Goal: Task Accomplishment & Management: Use online tool/utility

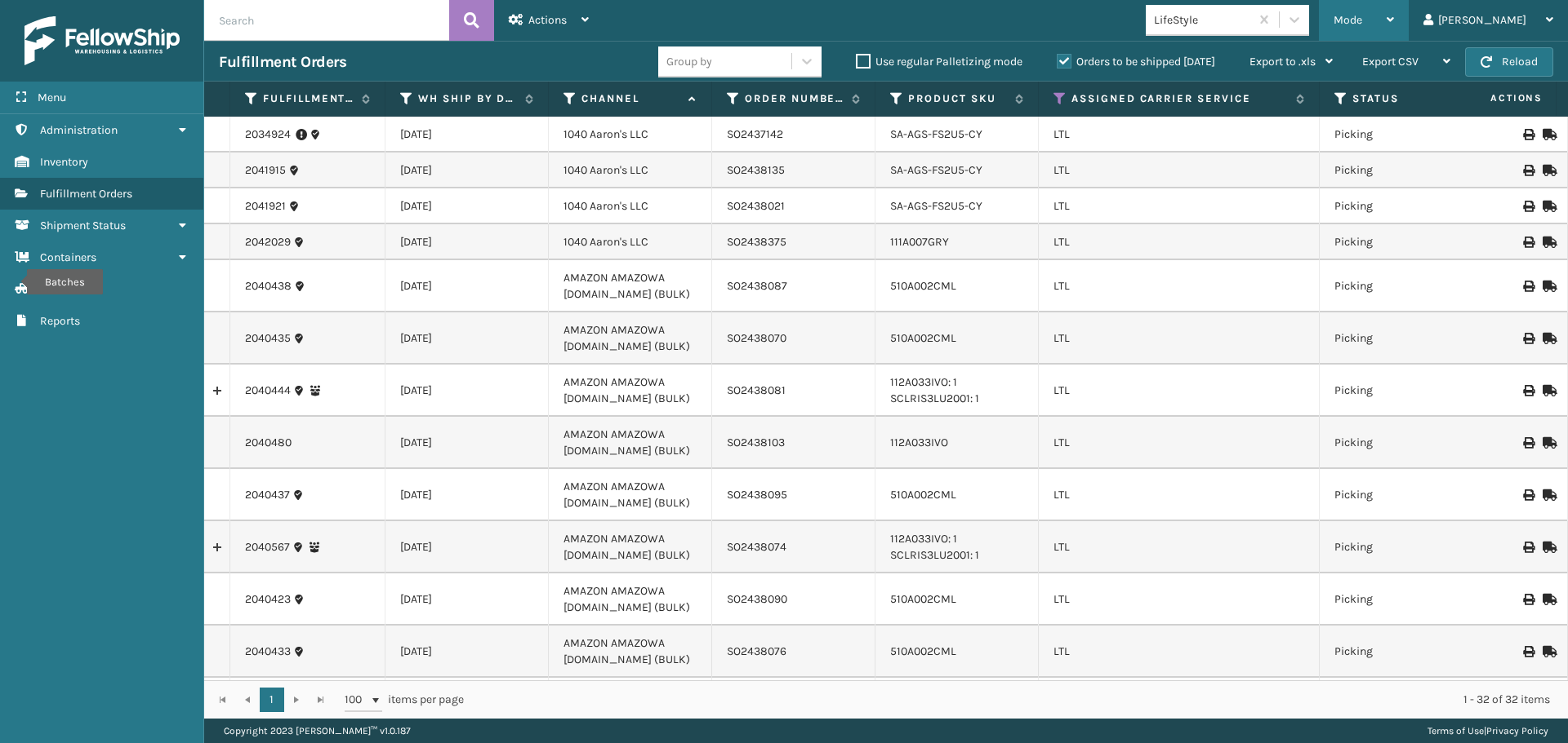
click at [1362, 26] on span "Mode" at bounding box center [1347, 20] width 28 height 14
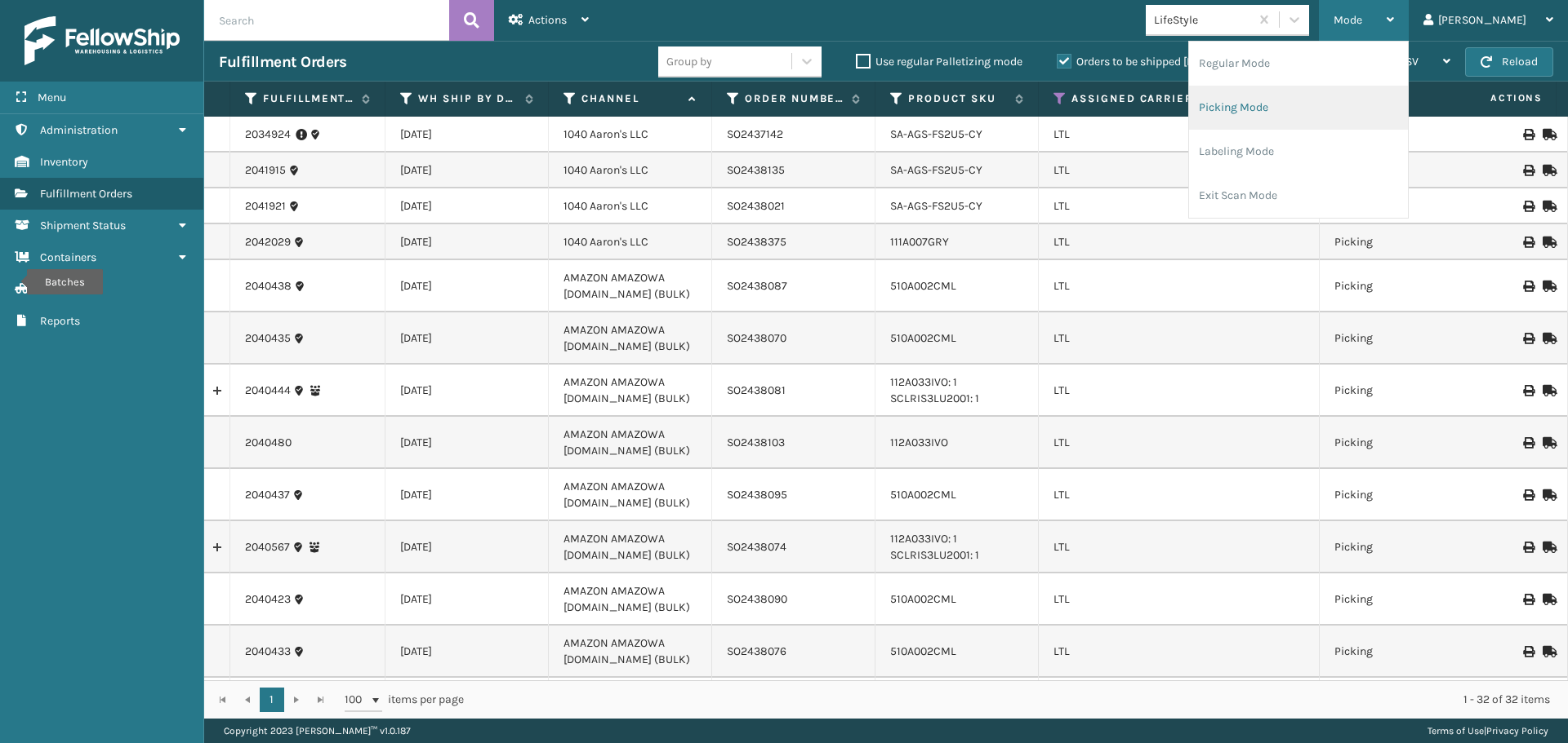
click at [1339, 106] on li "Picking Mode" at bounding box center [1298, 107] width 219 height 44
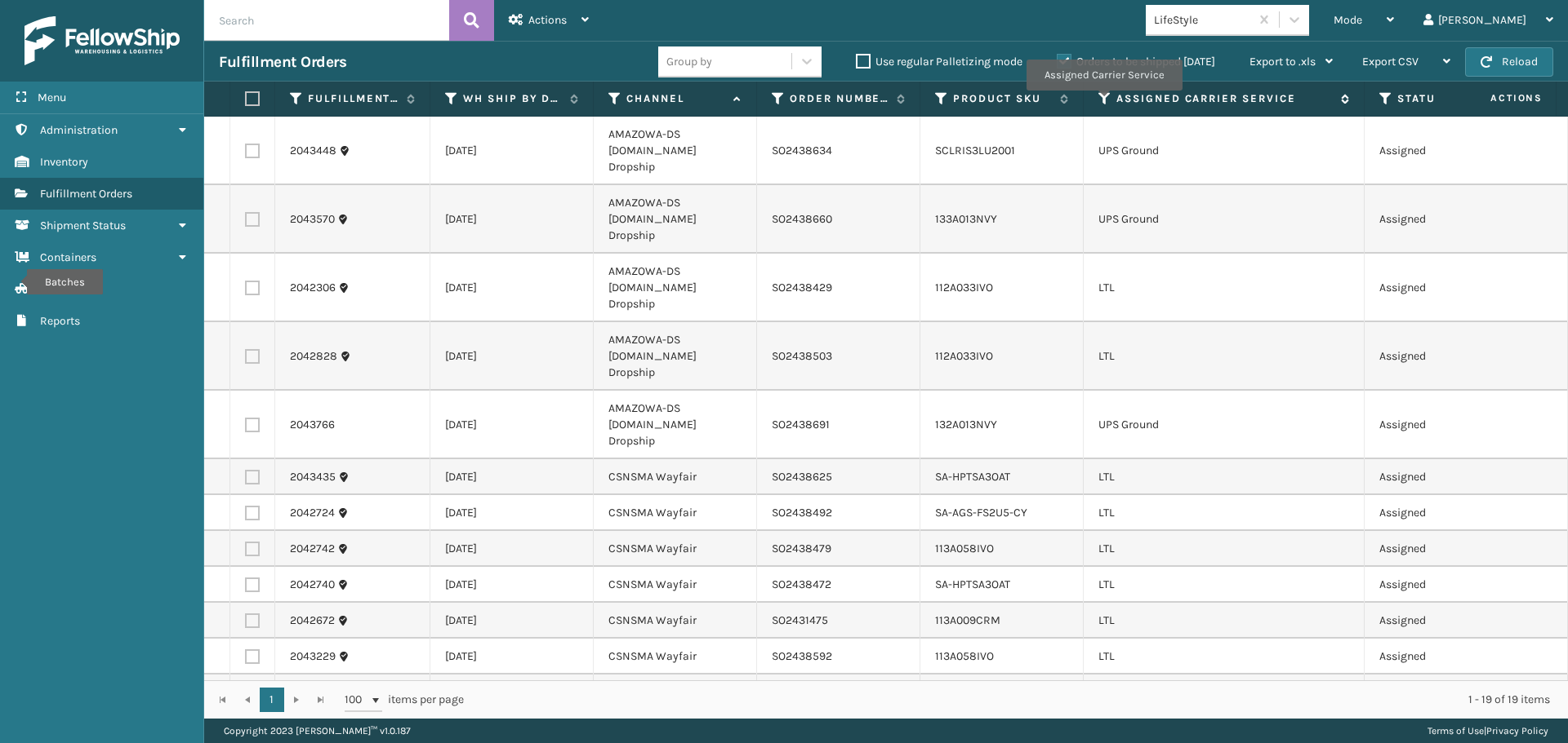
click at [1106, 100] on icon at bounding box center [1104, 98] width 13 height 15
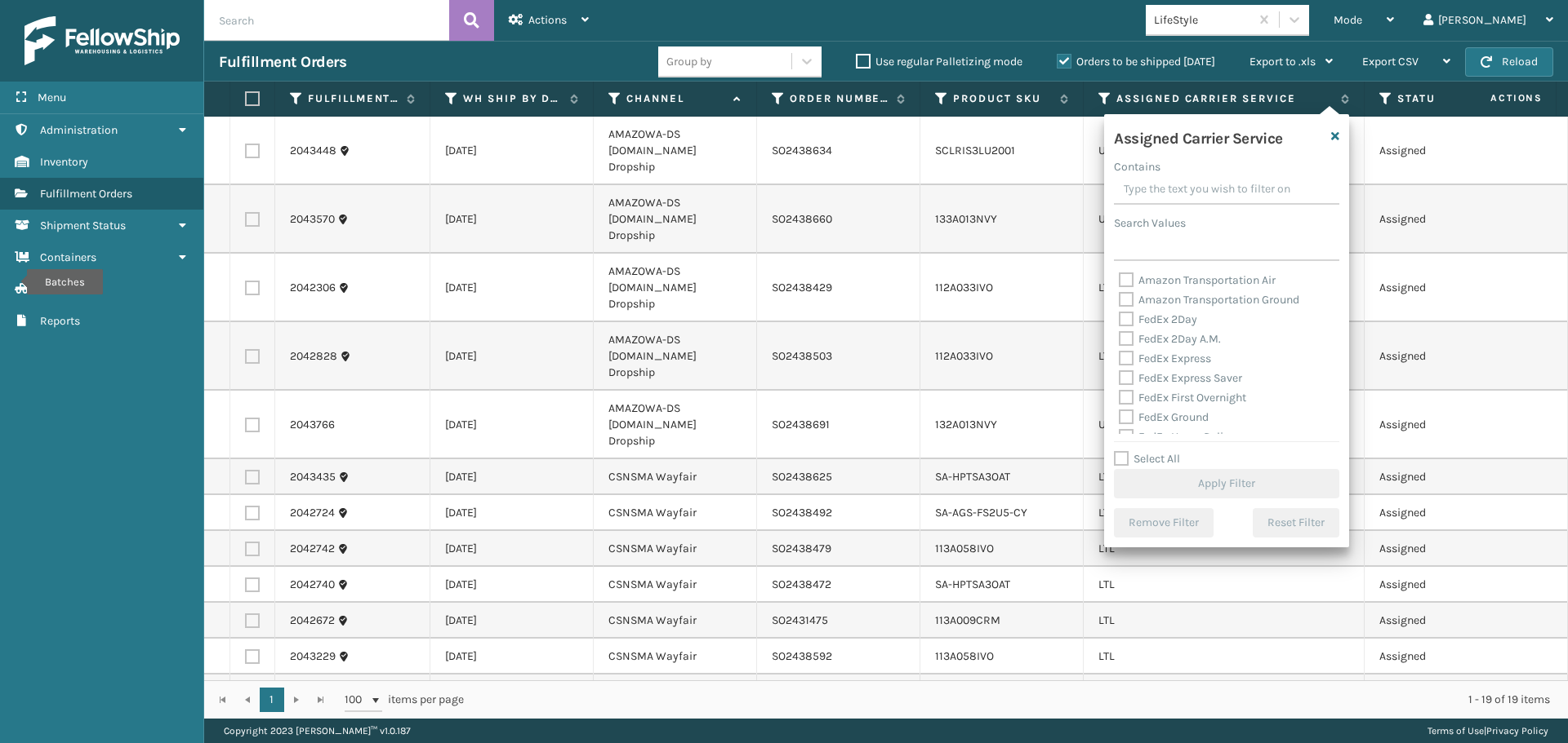
click at [1128, 320] on label "FedEx 2Day" at bounding box center [1157, 320] width 78 height 14
click at [1120, 320] on input "FedEx 2Day" at bounding box center [1119, 315] width 1 height 10
checkbox input "true"
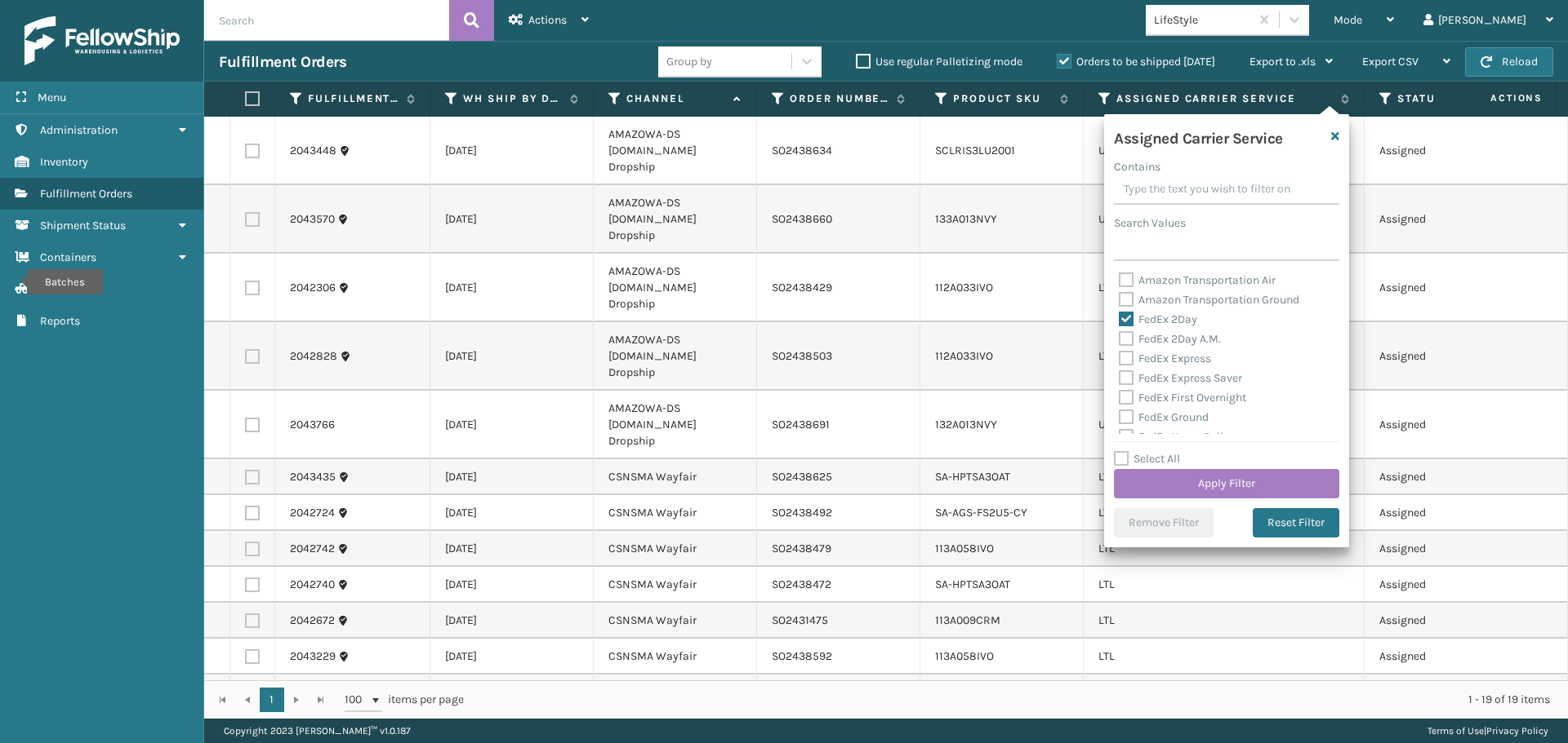
click at [1125, 345] on label "FedEx 2Day A.M." at bounding box center [1170, 339] width 102 height 14
click at [1120, 340] on input "FedEx 2Day A.M." at bounding box center [1119, 334] width 1 height 10
checkbox input "true"
click at [1125, 364] on label "FedEx Express" at bounding box center [1164, 359] width 92 height 14
click at [1120, 359] on input "FedEx Express" at bounding box center [1119, 354] width 1 height 10
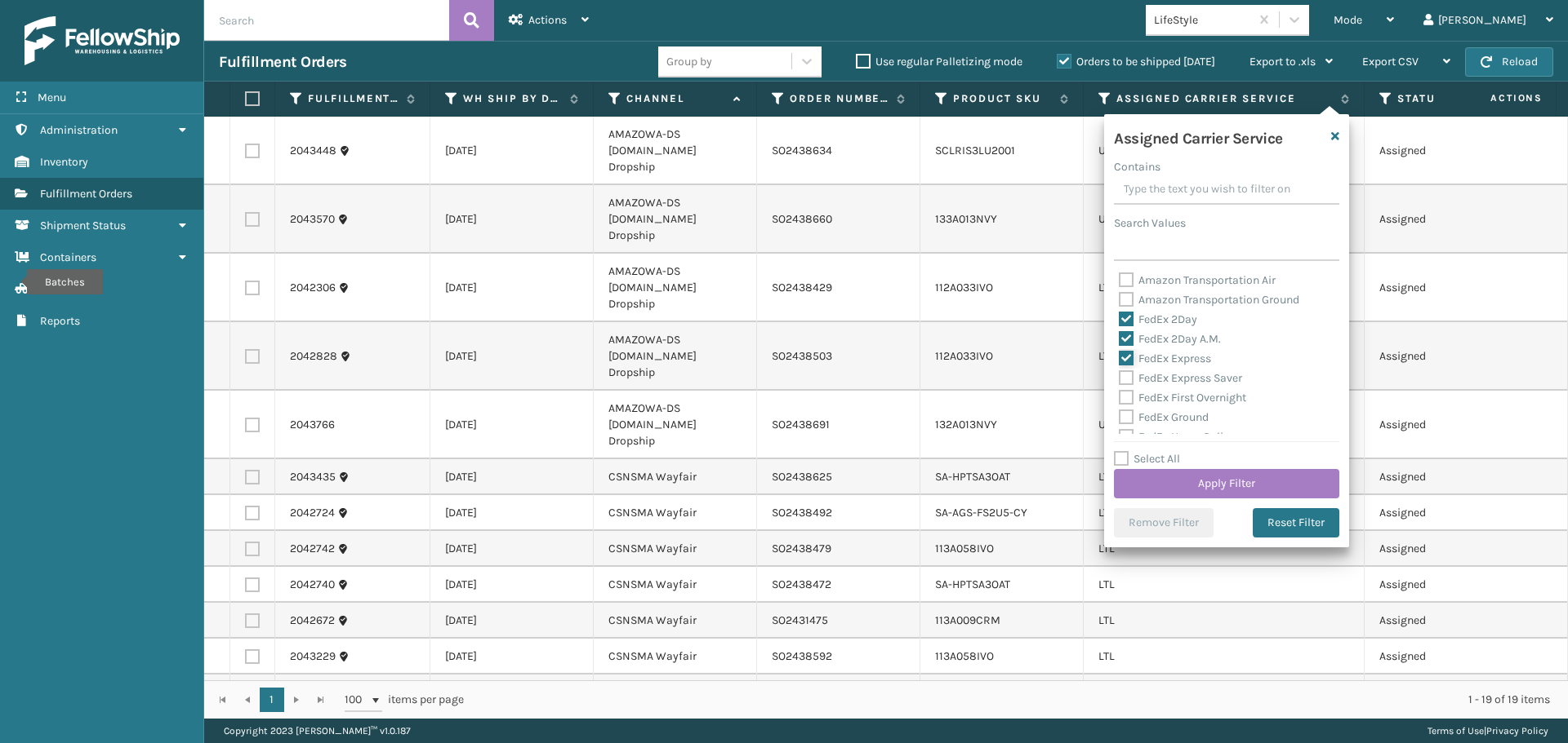
checkbox input "true"
click at [1126, 379] on label "FedEx Express Saver" at bounding box center [1180, 378] width 123 height 14
click at [1120, 379] on input "FedEx Express Saver" at bounding box center [1119, 374] width 1 height 10
checkbox input "true"
click at [1126, 396] on label "FedEx First Overnight" at bounding box center [1182, 397] width 128 height 14
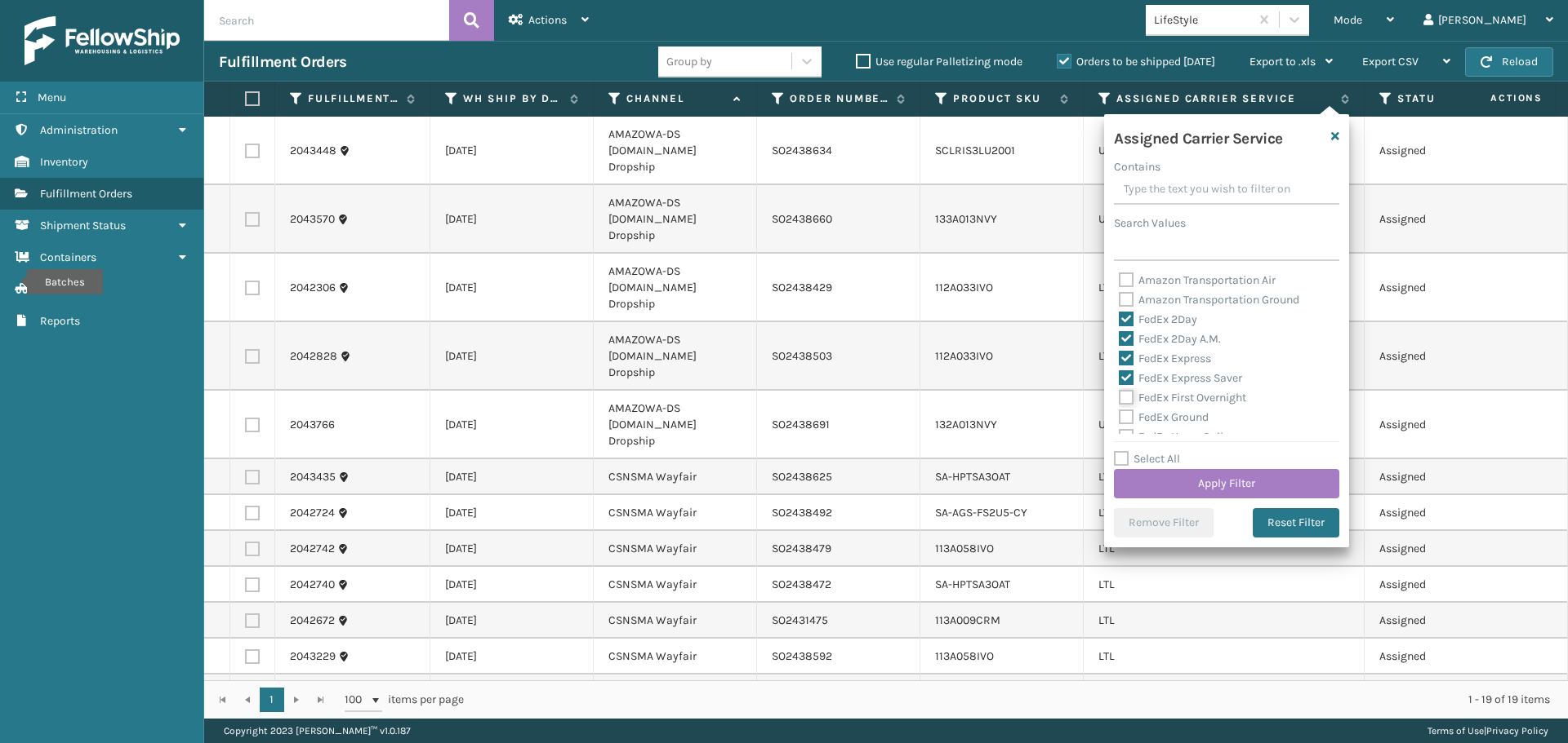
click at [1120, 396] on input "FedEx First Overnight" at bounding box center [1119, 394] width 1 height 10
checkbox input "true"
click at [1126, 418] on label "FedEx Ground" at bounding box center [1163, 417] width 90 height 14
click at [1120, 418] on input "FedEx Ground" at bounding box center [1119, 413] width 1 height 10
checkbox input "true"
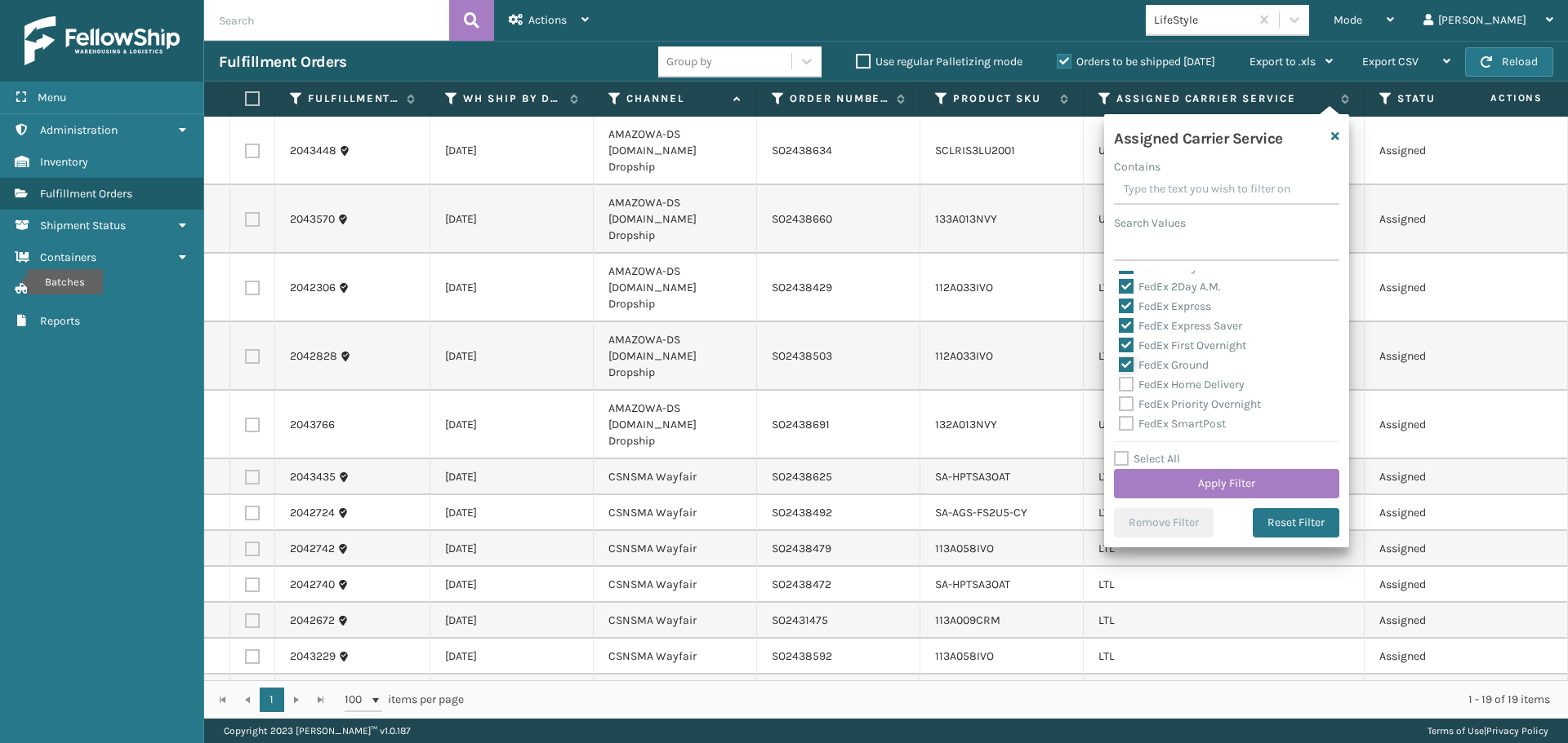
scroll to position [82, 0]
click at [1126, 353] on label "FedEx Home Delivery" at bounding box center [1182, 355] width 126 height 14
click at [1120, 353] on input "FedEx Home Delivery" at bounding box center [1119, 351] width 1 height 10
checkbox input "true"
click at [1126, 371] on label "FedEx Priority Overnight" at bounding box center [1189, 375] width 142 height 14
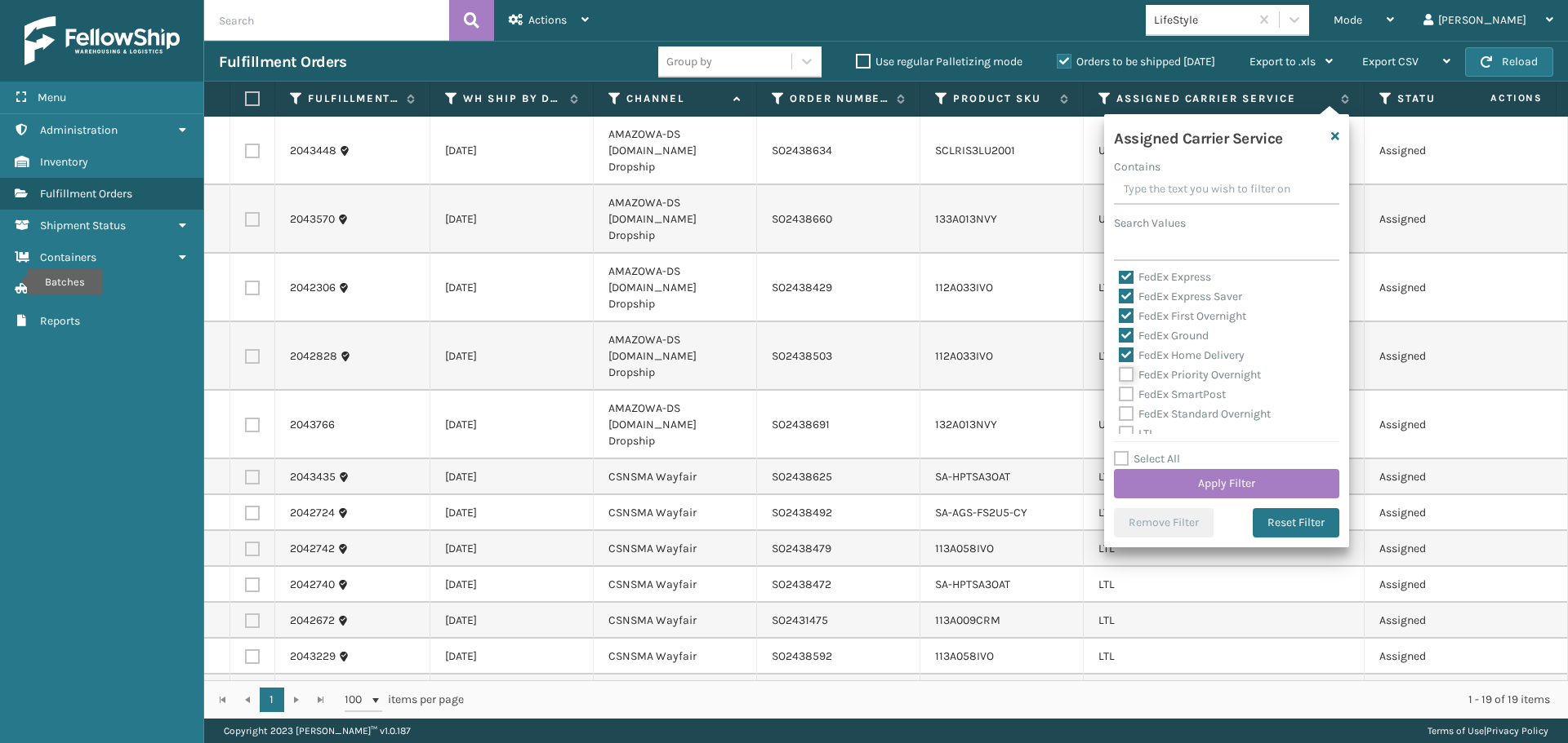
click at [1120, 371] on input "FedEx Priority Overnight" at bounding box center [1119, 371] width 1 height 10
checkbox input "true"
click at [1126, 394] on label "FedEx SmartPost" at bounding box center [1172, 395] width 107 height 14
click at [1120, 394] on input "FedEx SmartPost" at bounding box center [1119, 390] width 1 height 10
checkbox input "true"
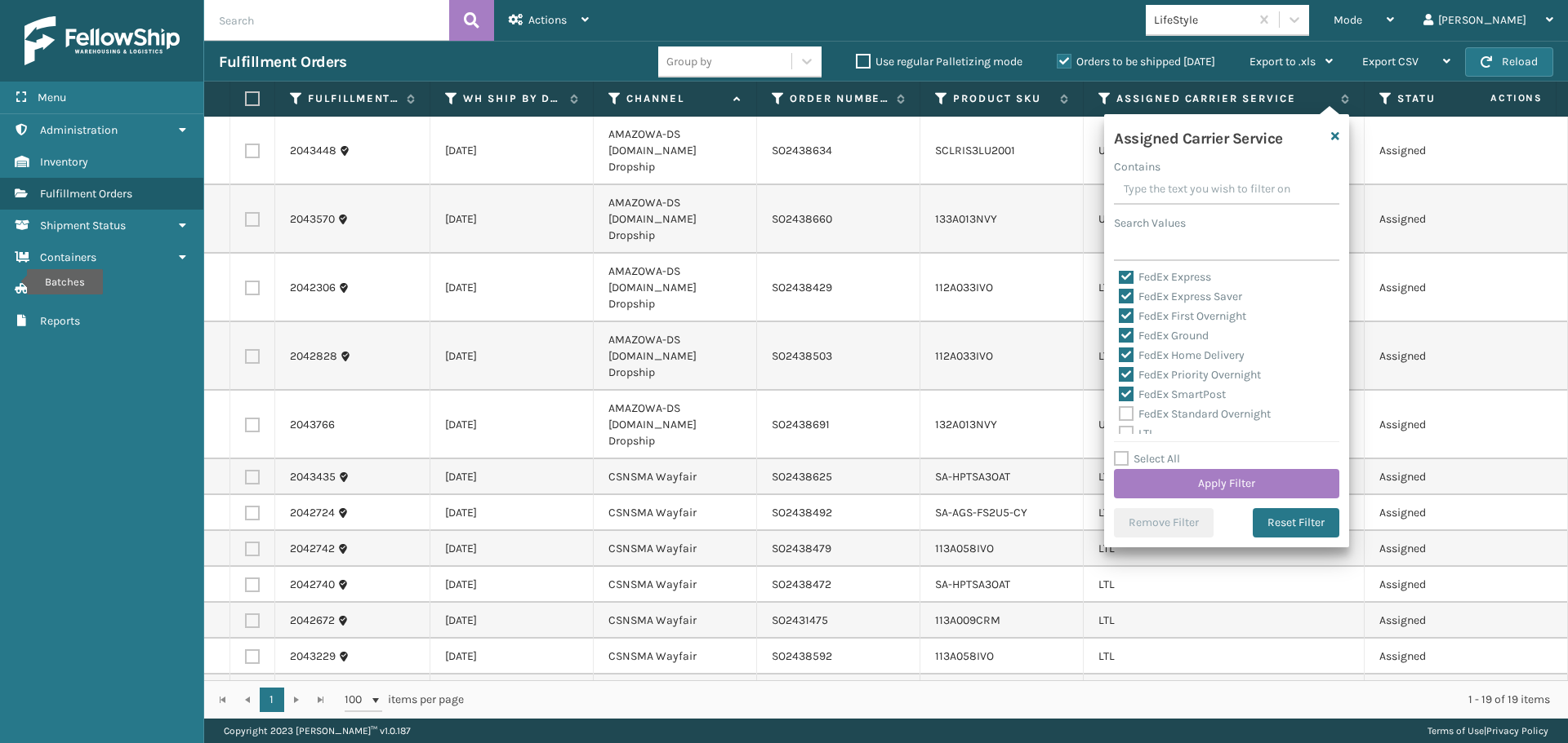
click at [1128, 413] on label "FedEx Standard Overnight" at bounding box center [1195, 414] width 152 height 14
click at [1120, 413] on input "FedEx Standard Overnight" at bounding box center [1119, 410] width 1 height 10
checkbox input "true"
click at [1218, 479] on button "Apply Filter" at bounding box center [1226, 484] width 225 height 29
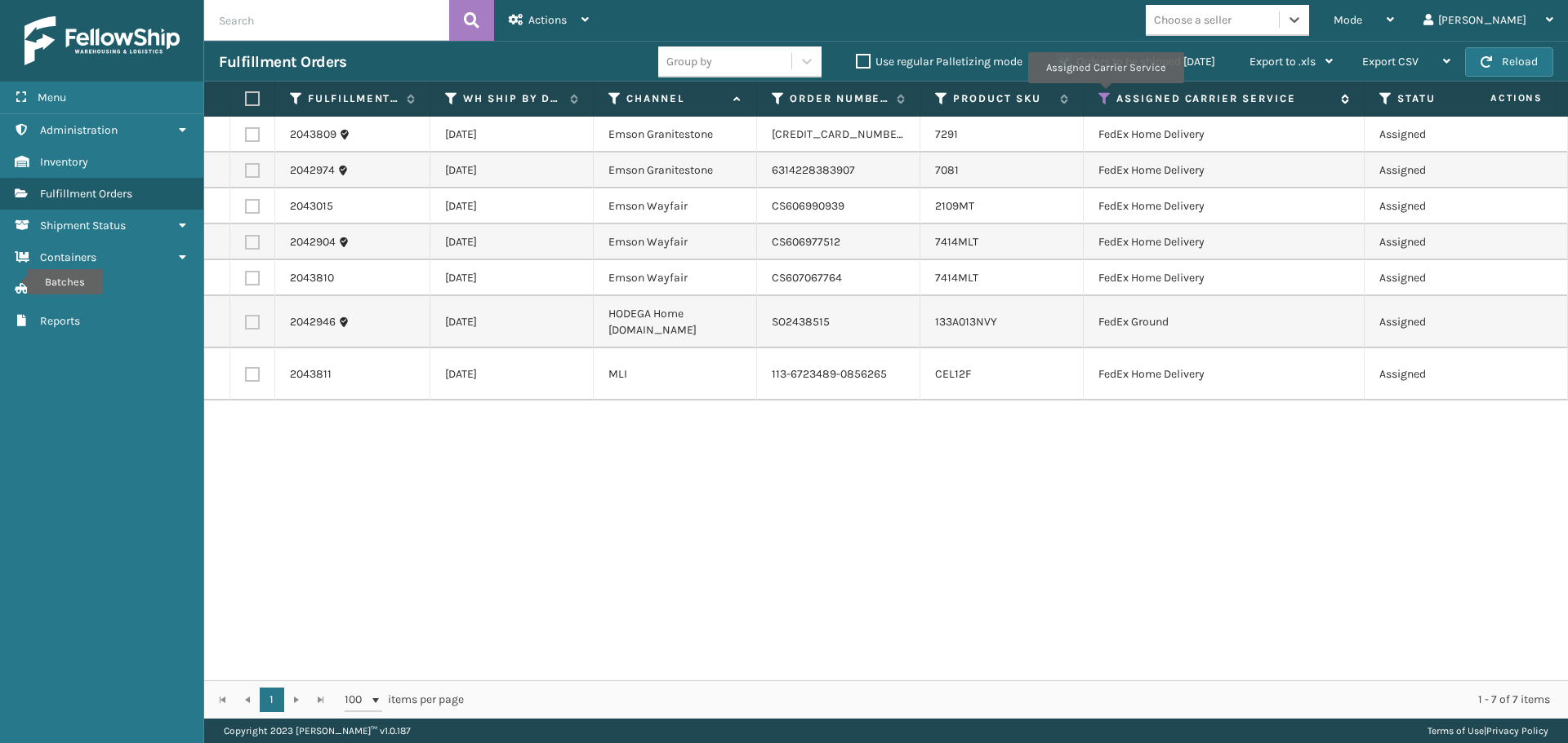
click at [1105, 95] on icon at bounding box center [1104, 98] width 13 height 15
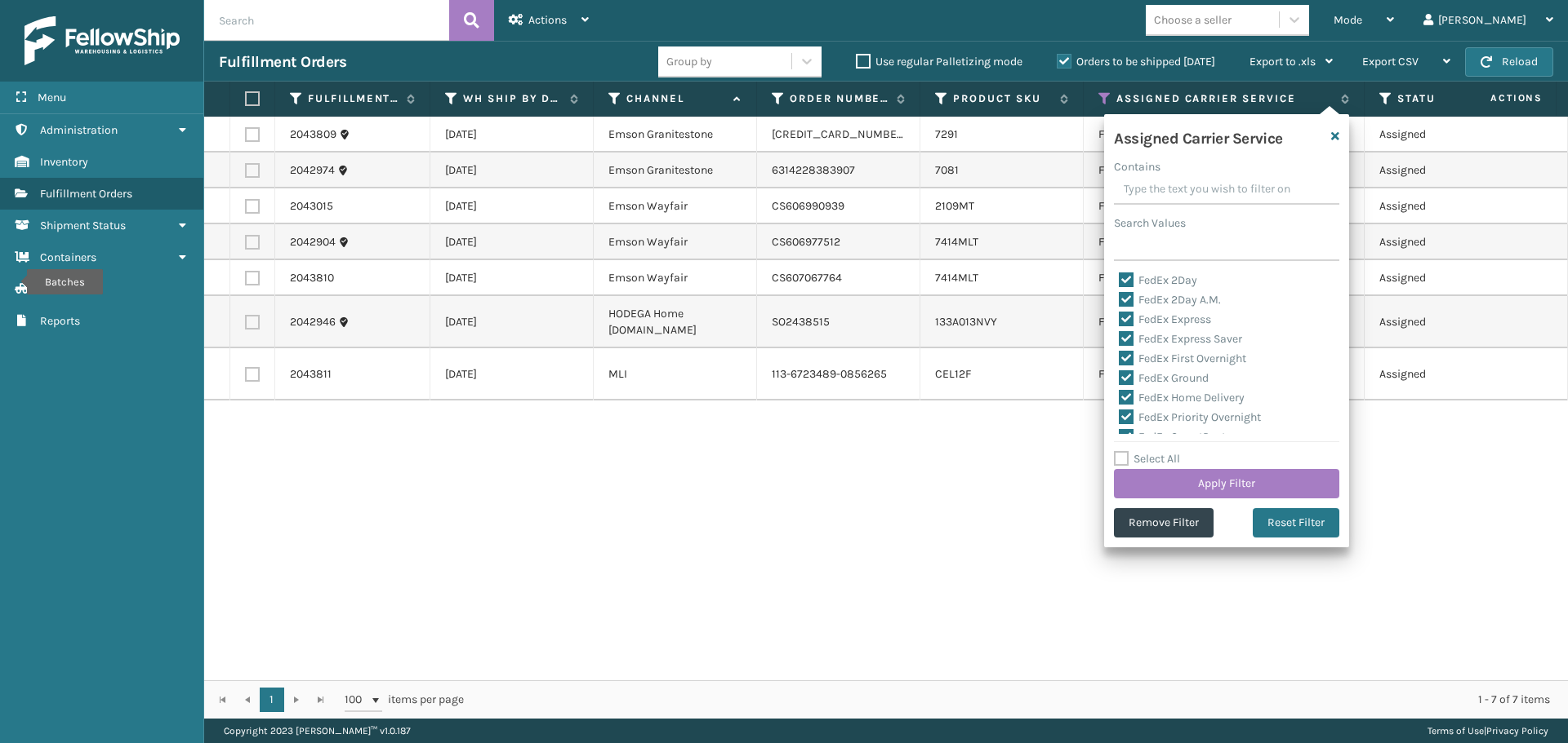
click at [1119, 453] on label "Select All" at bounding box center [1146, 459] width 66 height 14
click at [1119, 451] on input "Select All" at bounding box center [1236, 451] width 245 height 2
checkbox input "true"
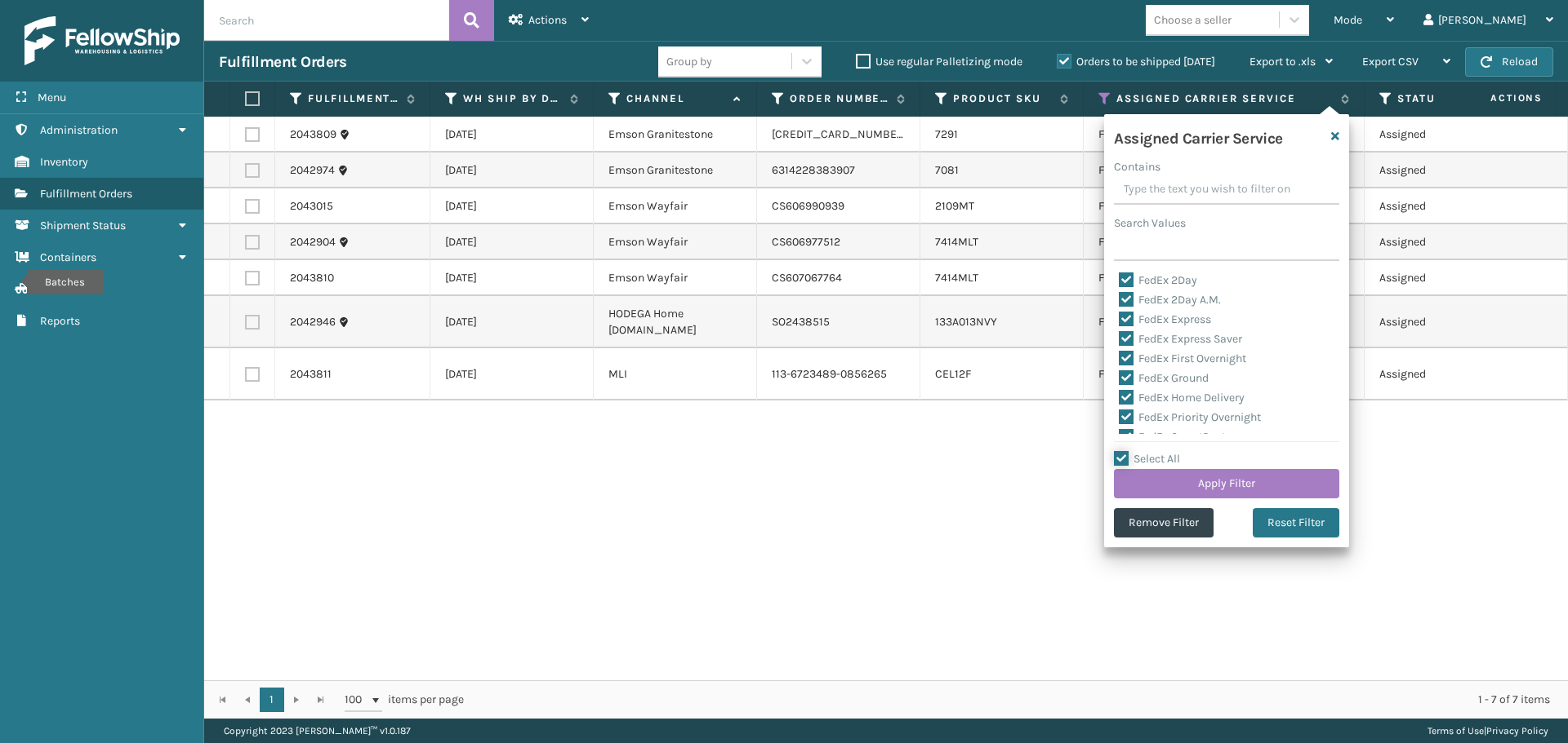
checkbox input "true"
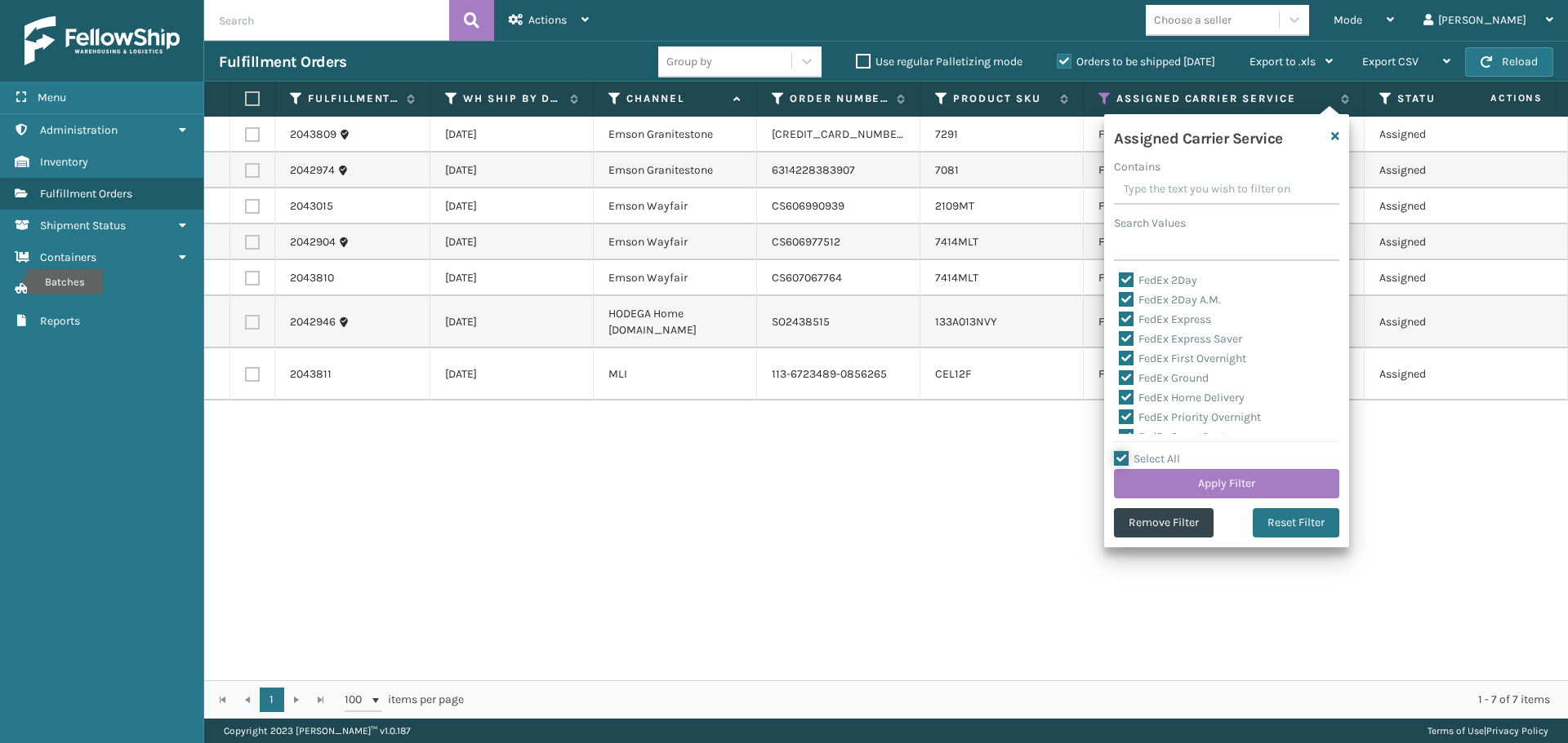
checkbox input "true"
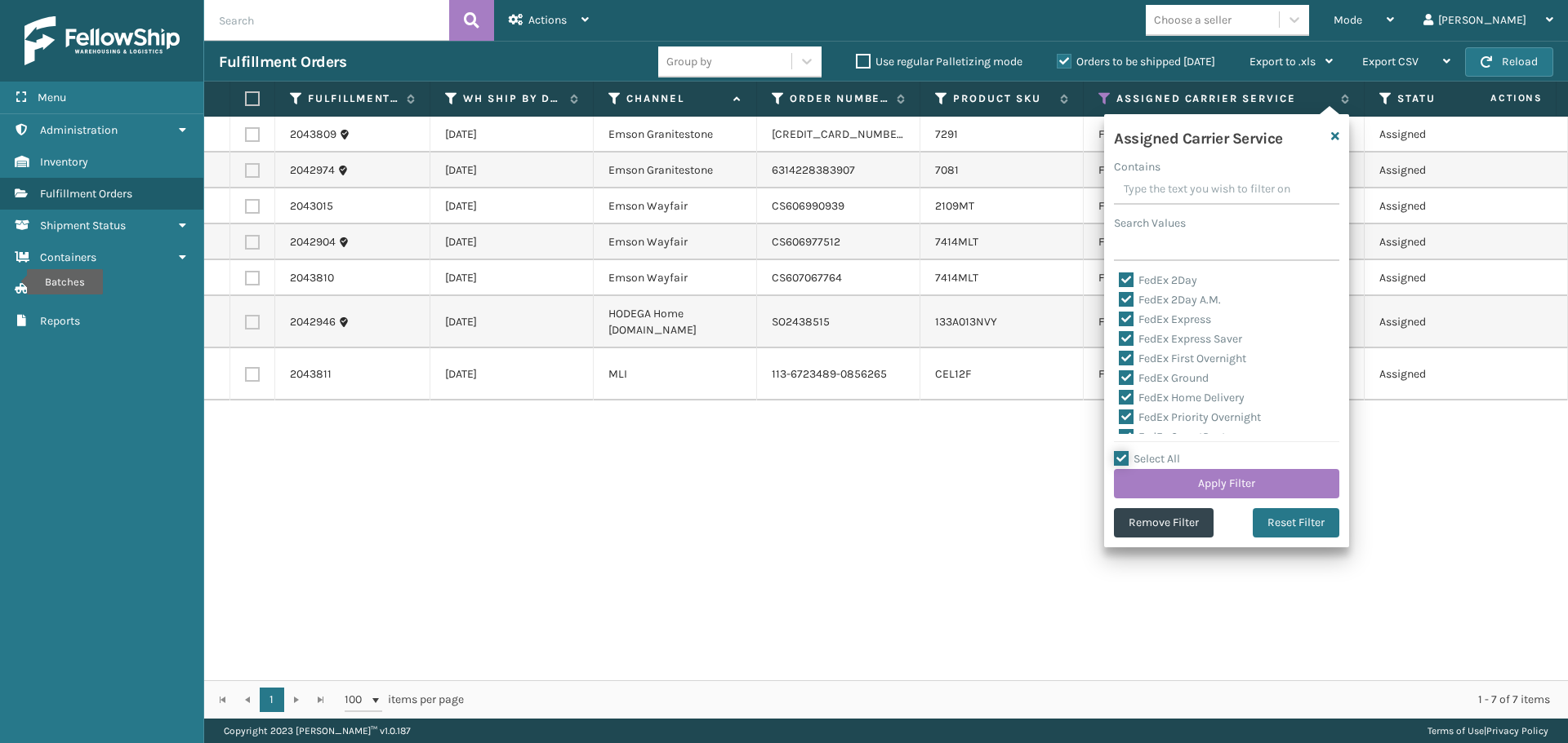
checkbox input "true"
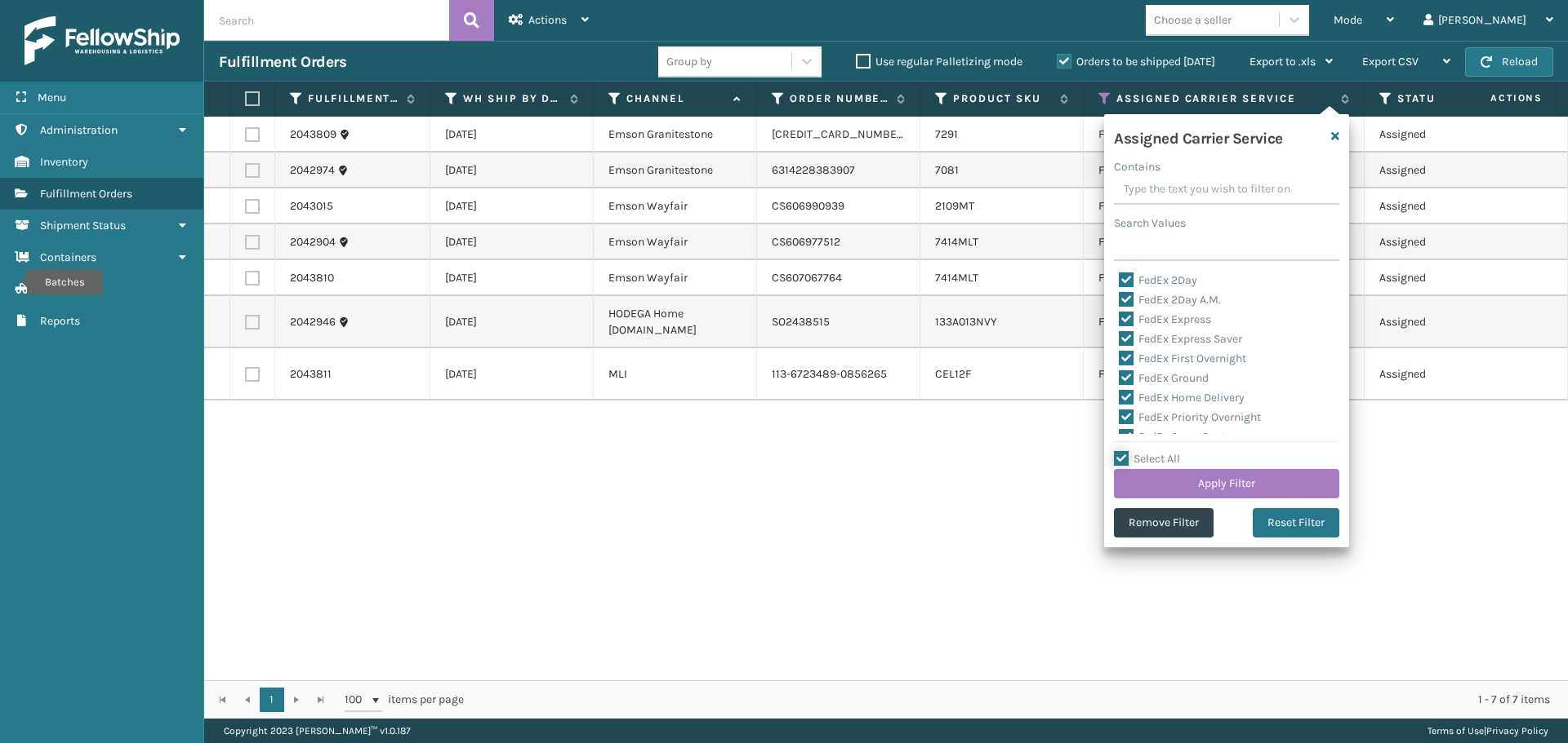
checkbox input "true"
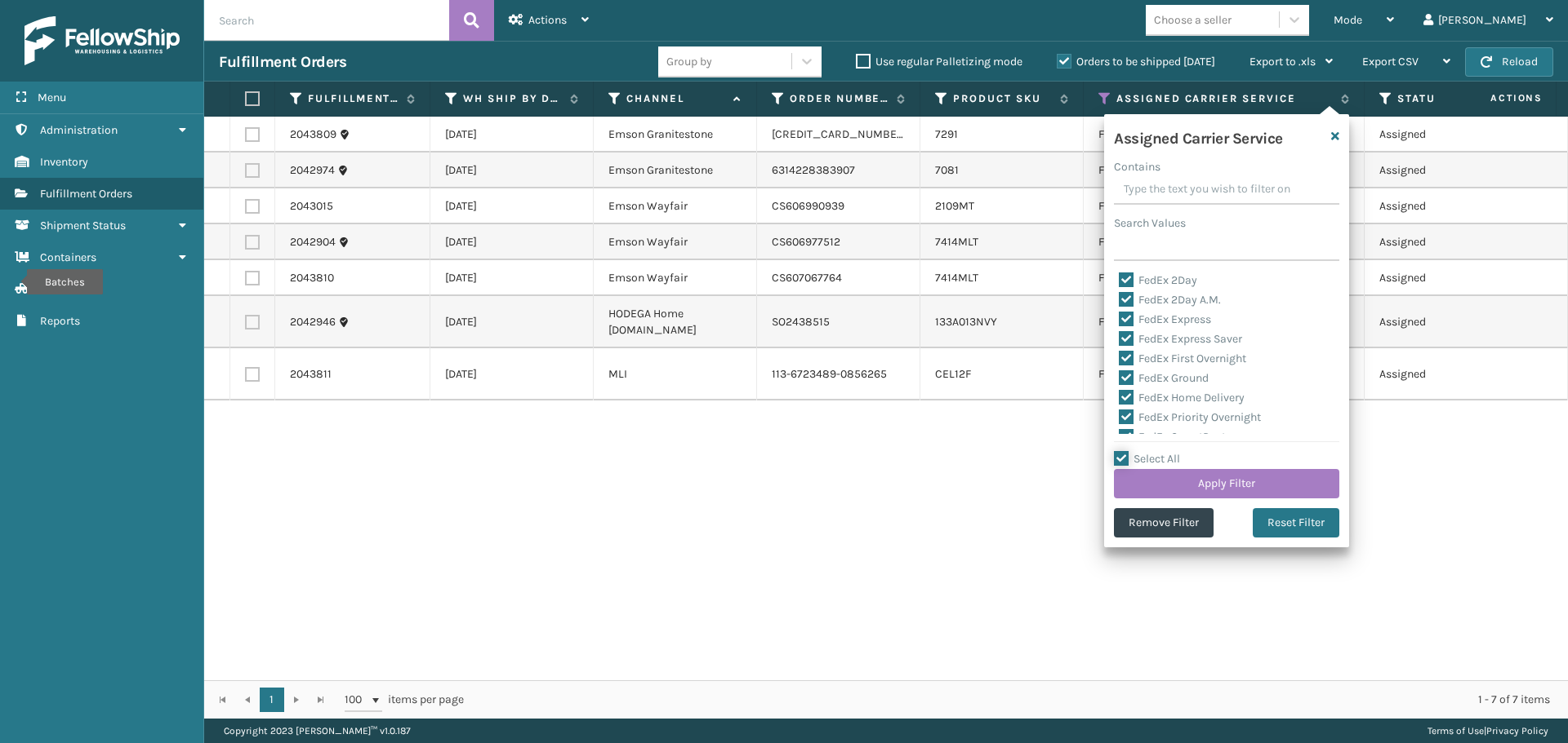
checkbox input "true"
click at [1119, 453] on label "Select All" at bounding box center [1146, 459] width 66 height 14
click at [1119, 451] on input "Select All" at bounding box center [1236, 451] width 245 height 2
checkbox input "false"
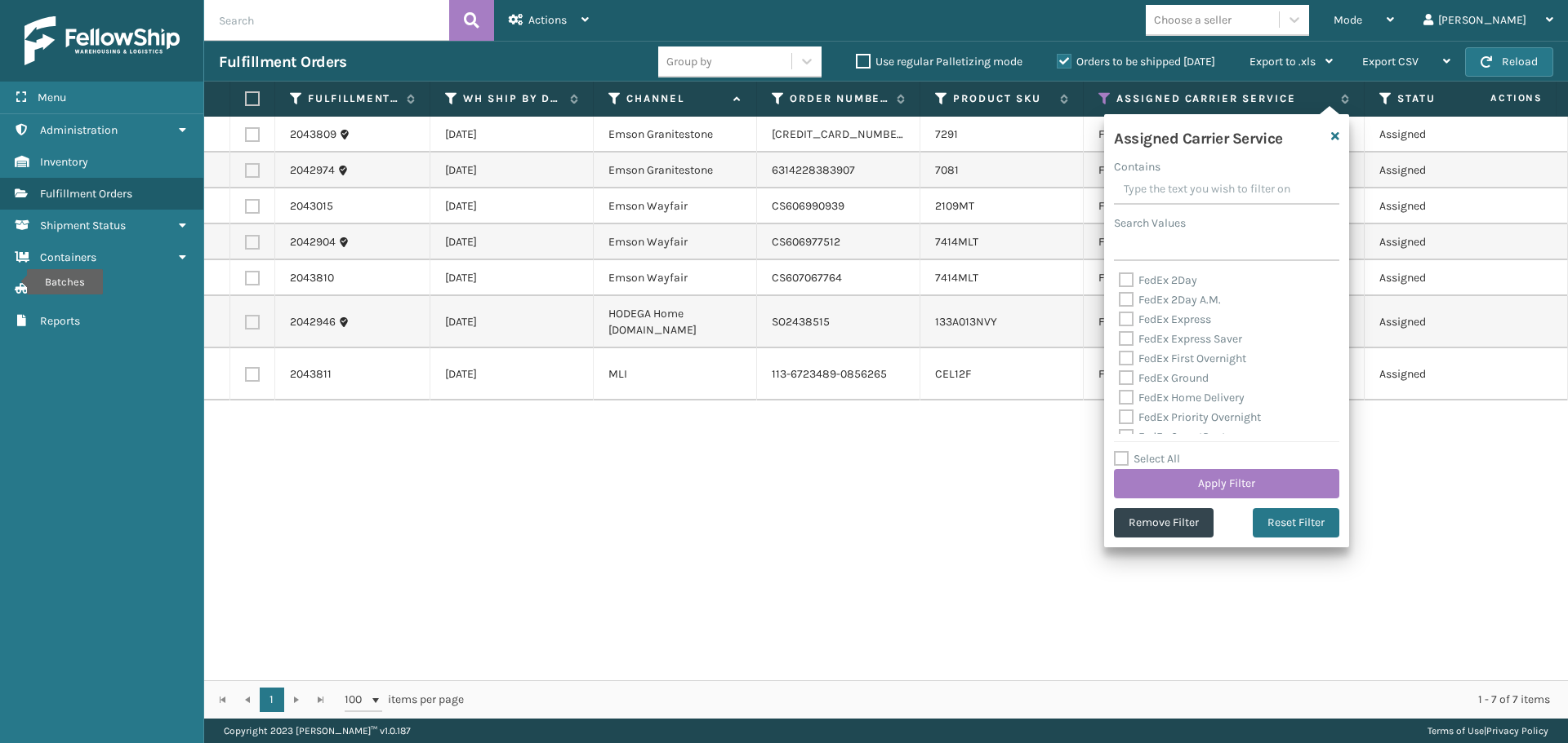
checkbox input "false"
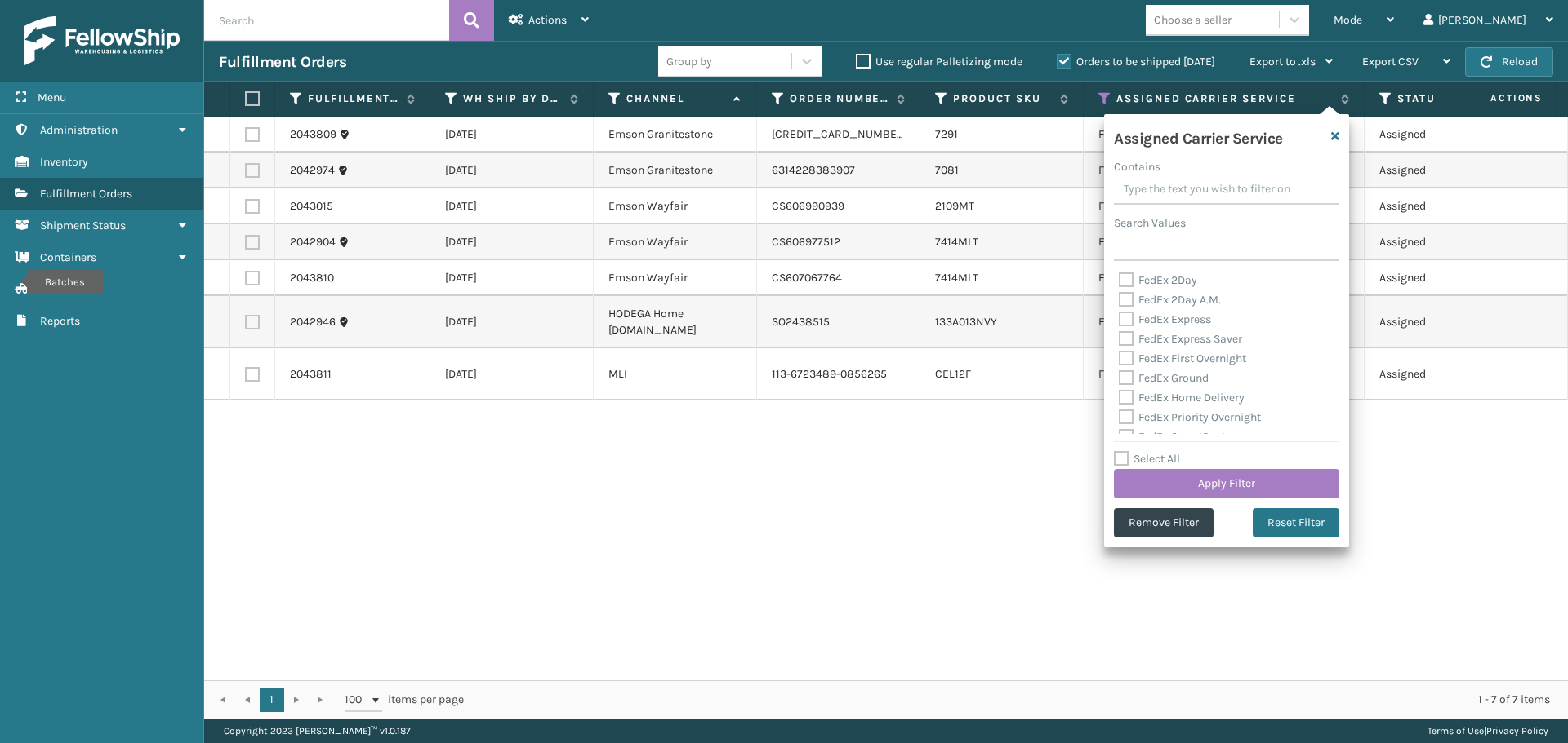
checkbox input "false"
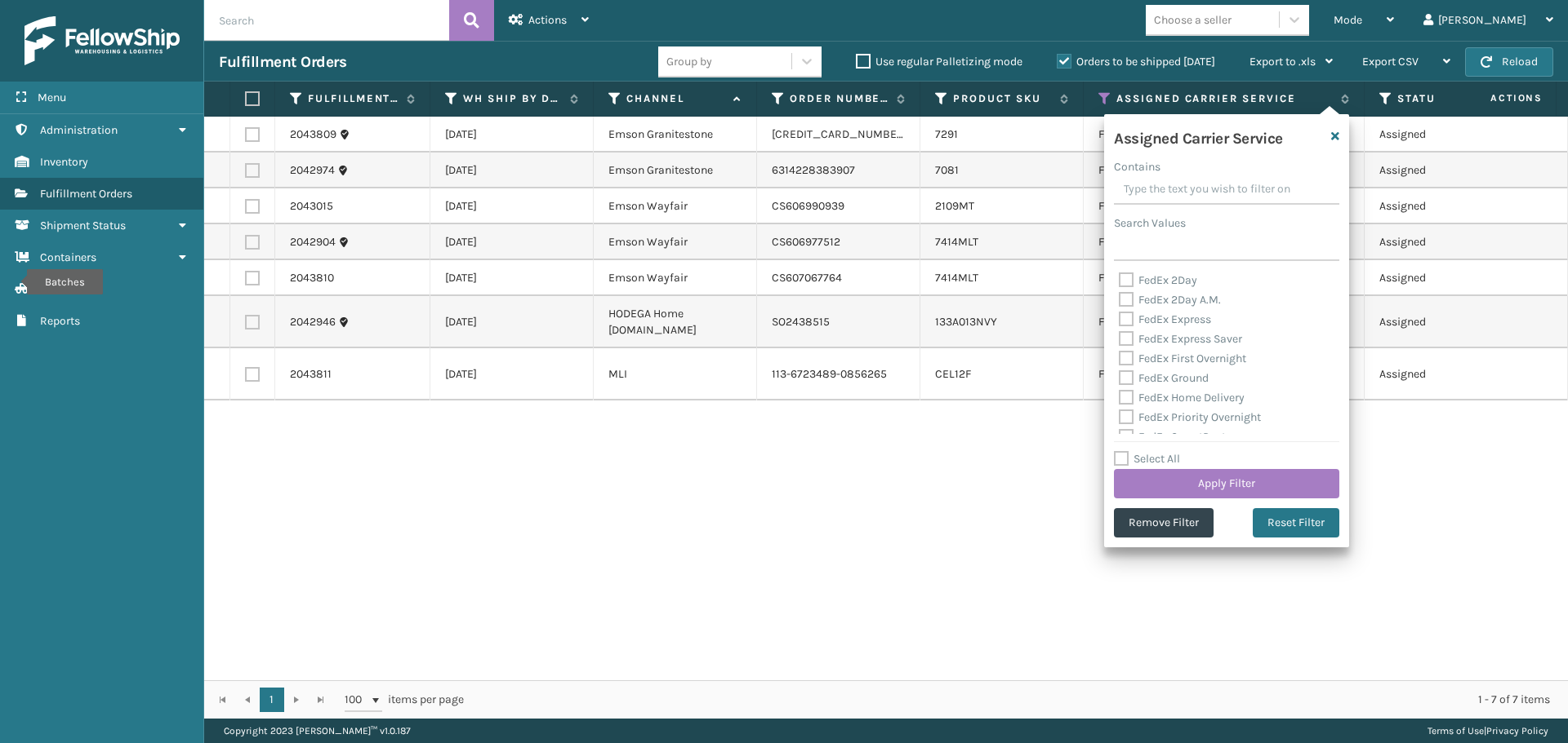
checkbox input "false"
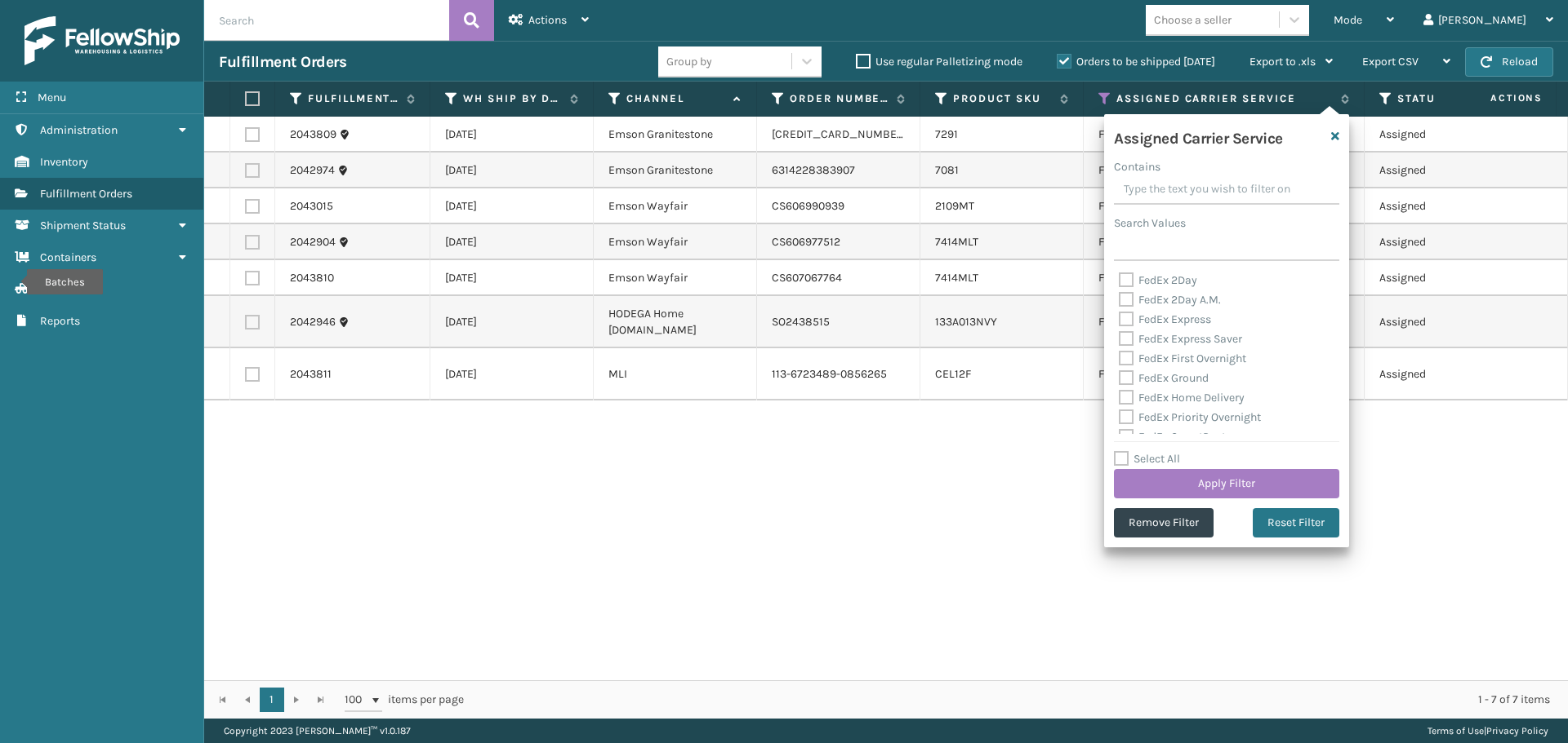
checkbox input "false"
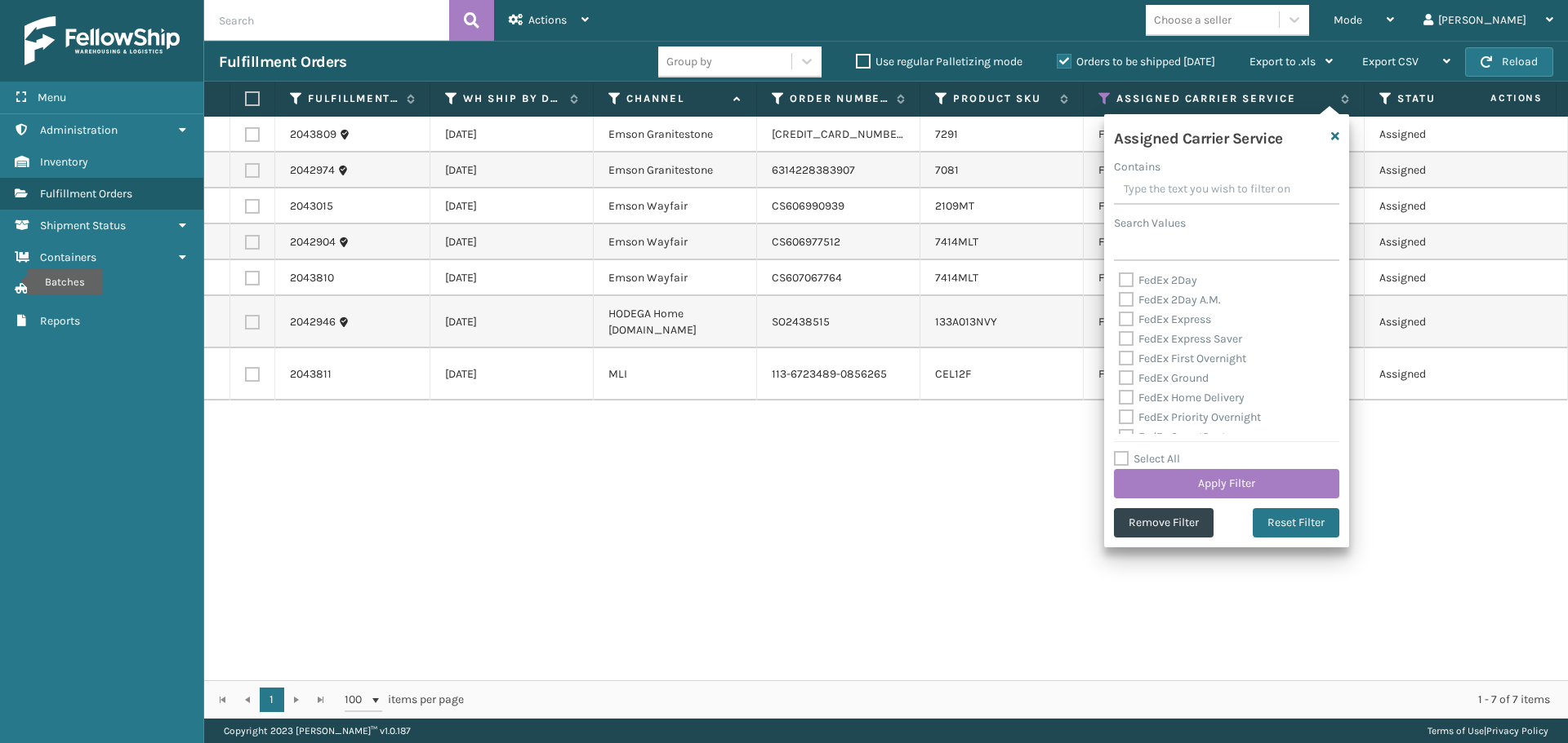
checkbox input "false"
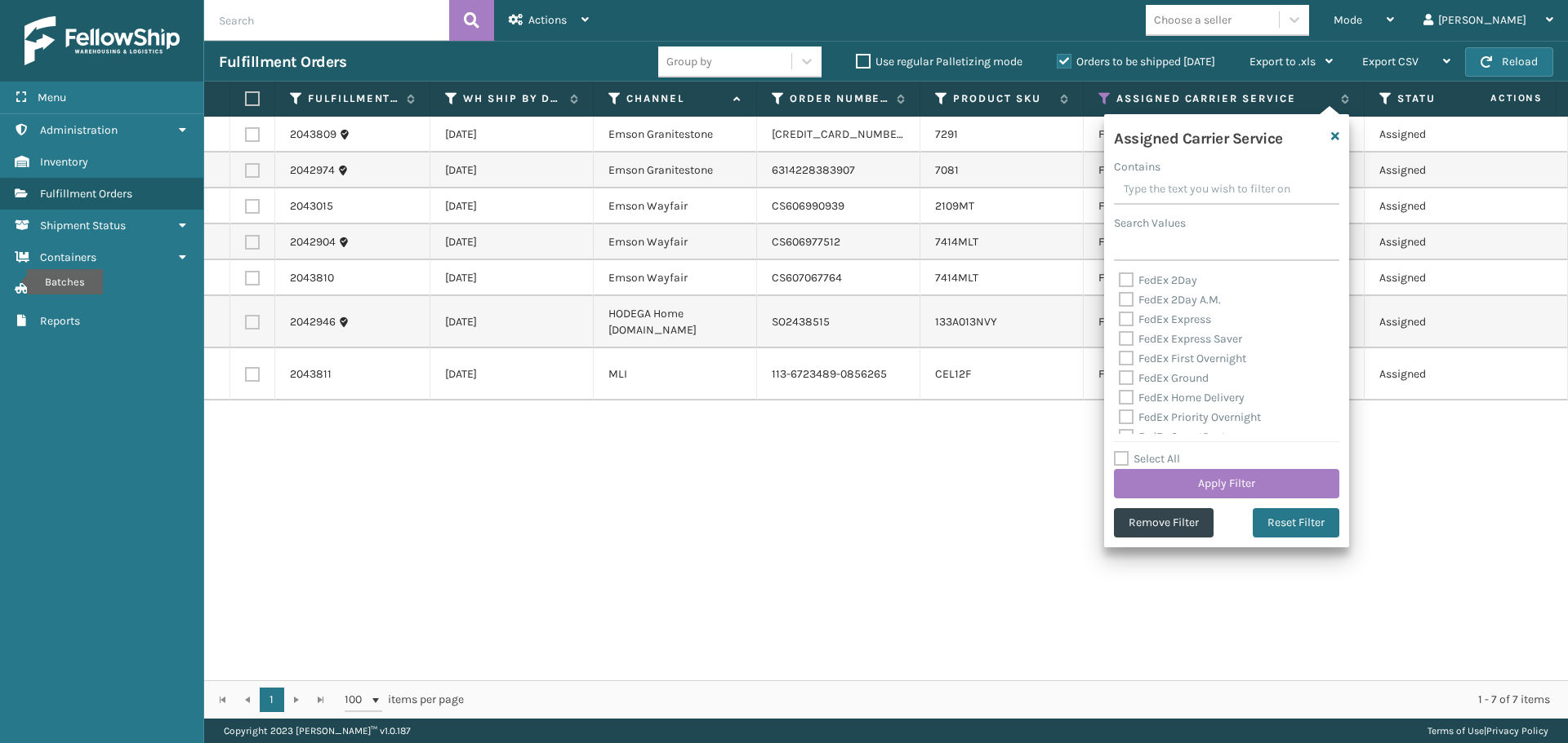
checkbox input "false"
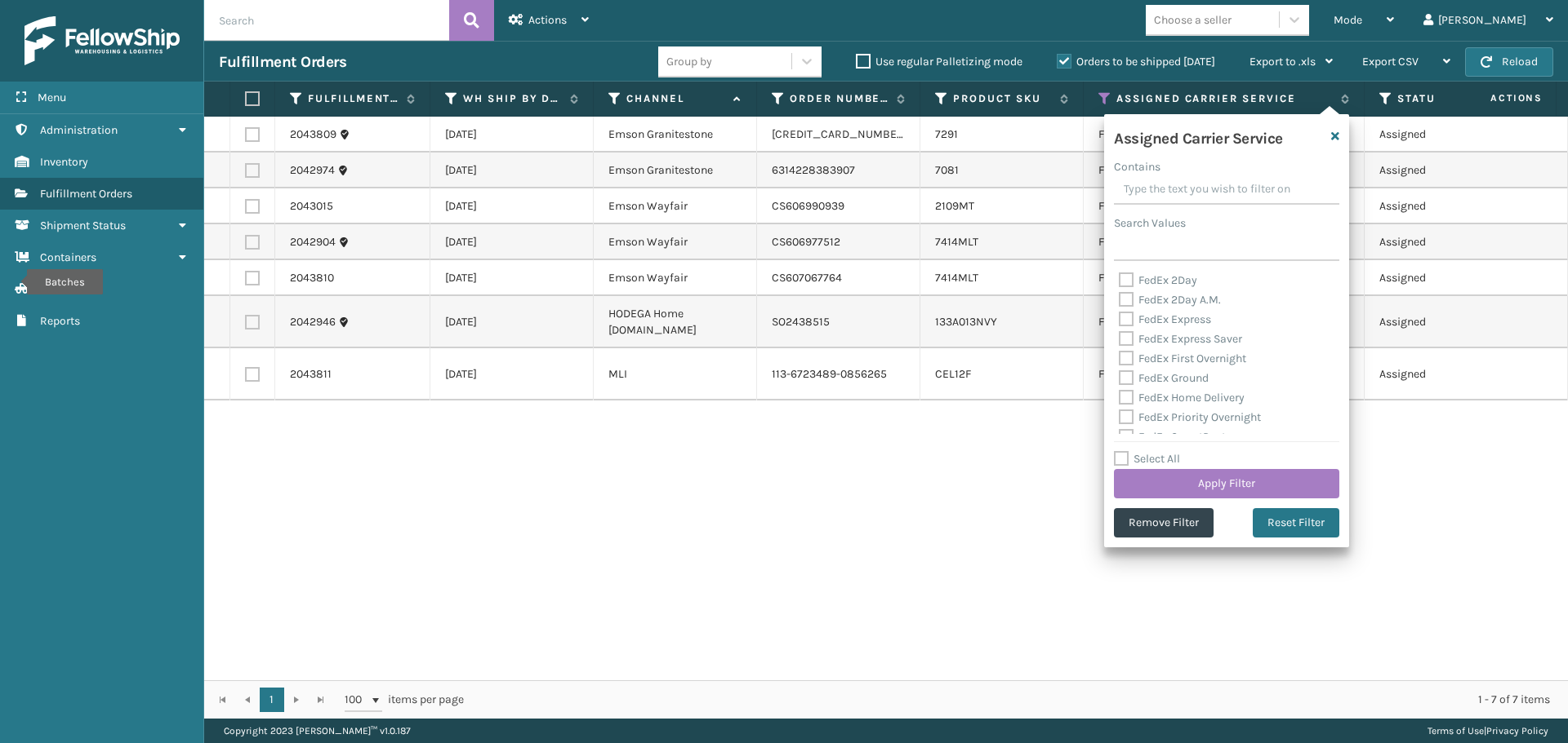
checkbox input "false"
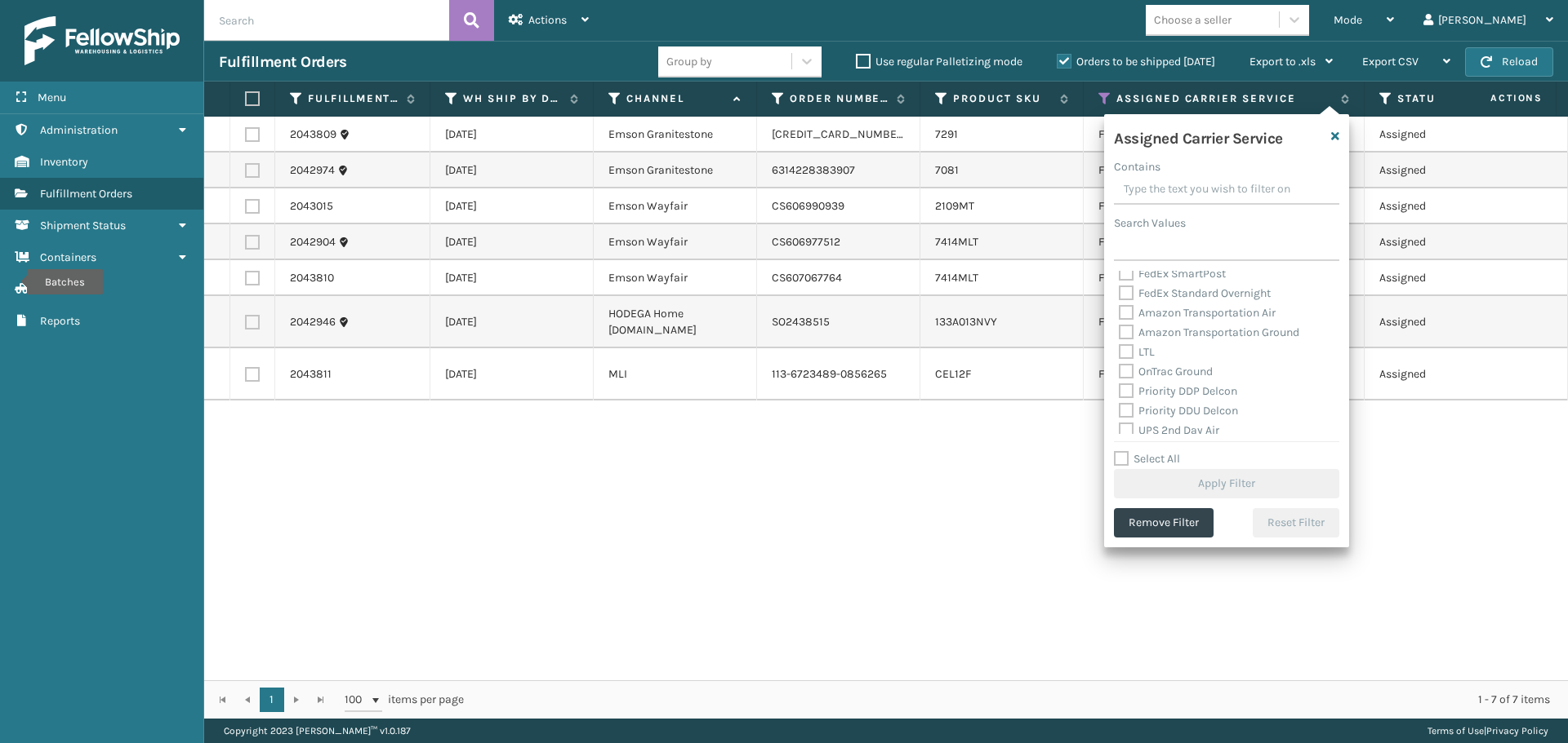
click at [1120, 354] on label "LTL" at bounding box center [1137, 352] width 36 height 14
click at [1120, 353] on input "LTL" at bounding box center [1119, 348] width 1 height 10
checkbox input "true"
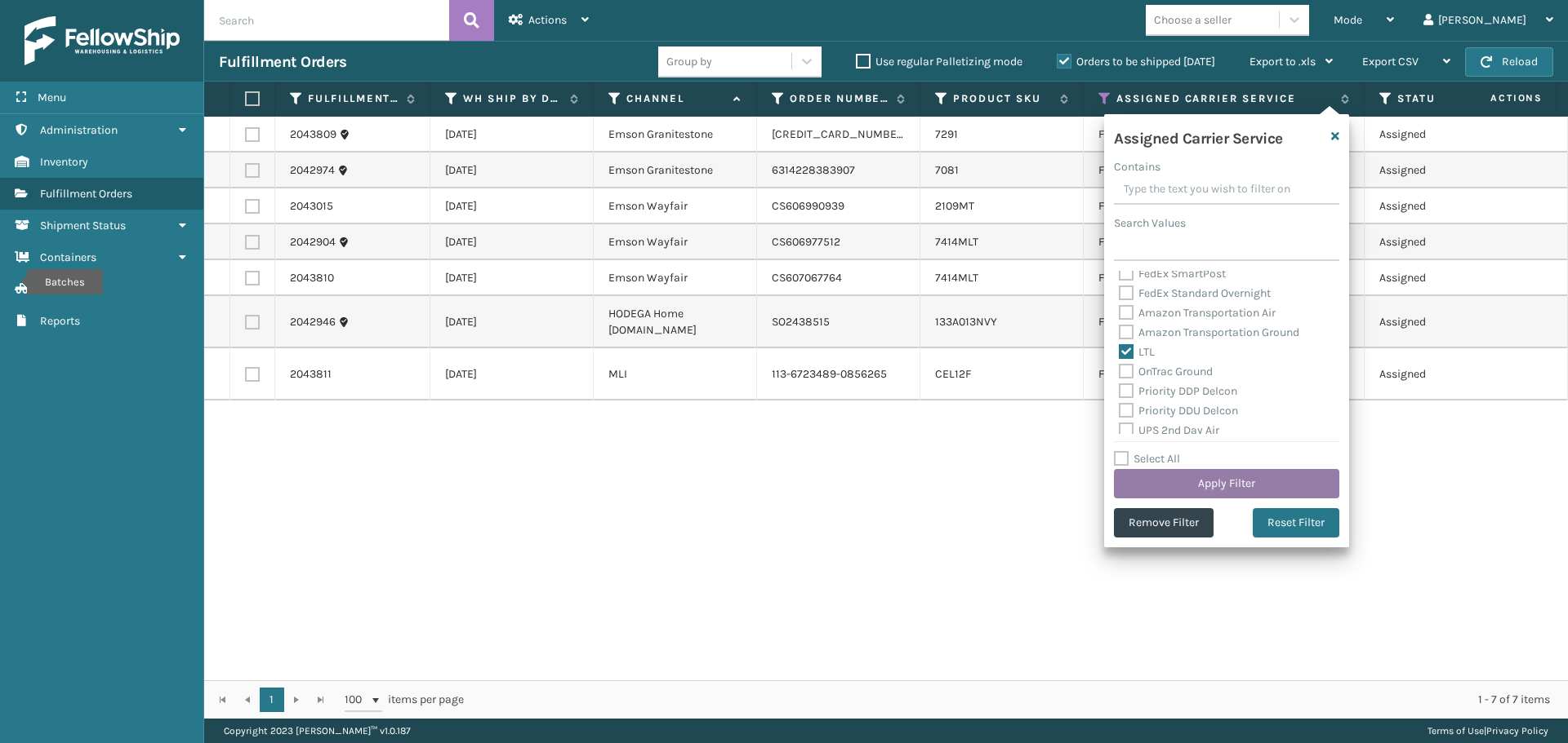
click at [1175, 479] on button "Apply Filter" at bounding box center [1226, 484] width 225 height 29
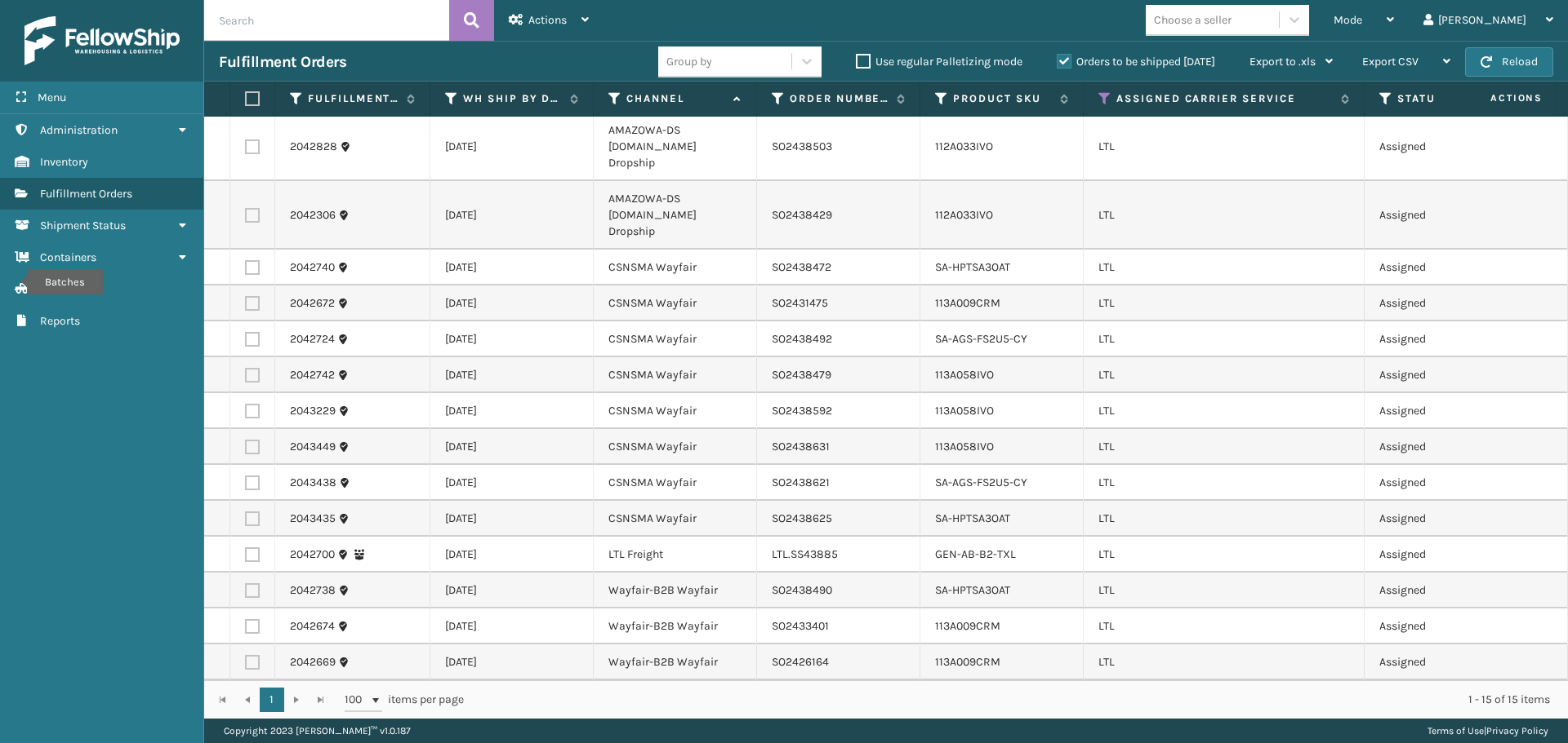
scroll to position [0, 0]
click at [255, 144] on label at bounding box center [252, 151] width 15 height 15
click at [246, 144] on input "checkbox" at bounding box center [245, 149] width 1 height 10
checkbox input "true"
click at [253, 212] on label at bounding box center [252, 219] width 15 height 15
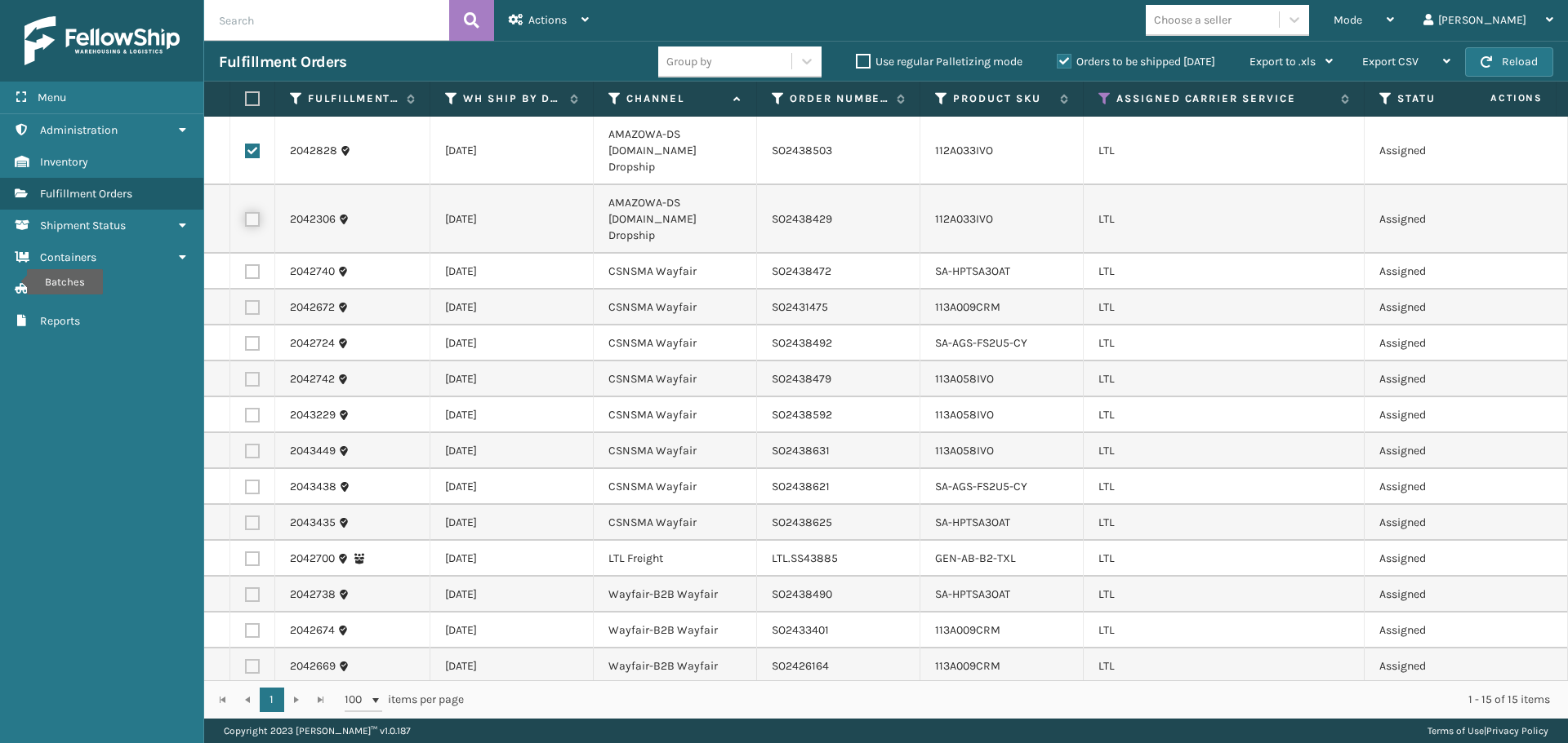
click at [246, 212] on input "checkbox" at bounding box center [245, 217] width 1 height 10
checkbox input "true"
click at [536, 22] on span "Actions" at bounding box center [547, 20] width 38 height 14
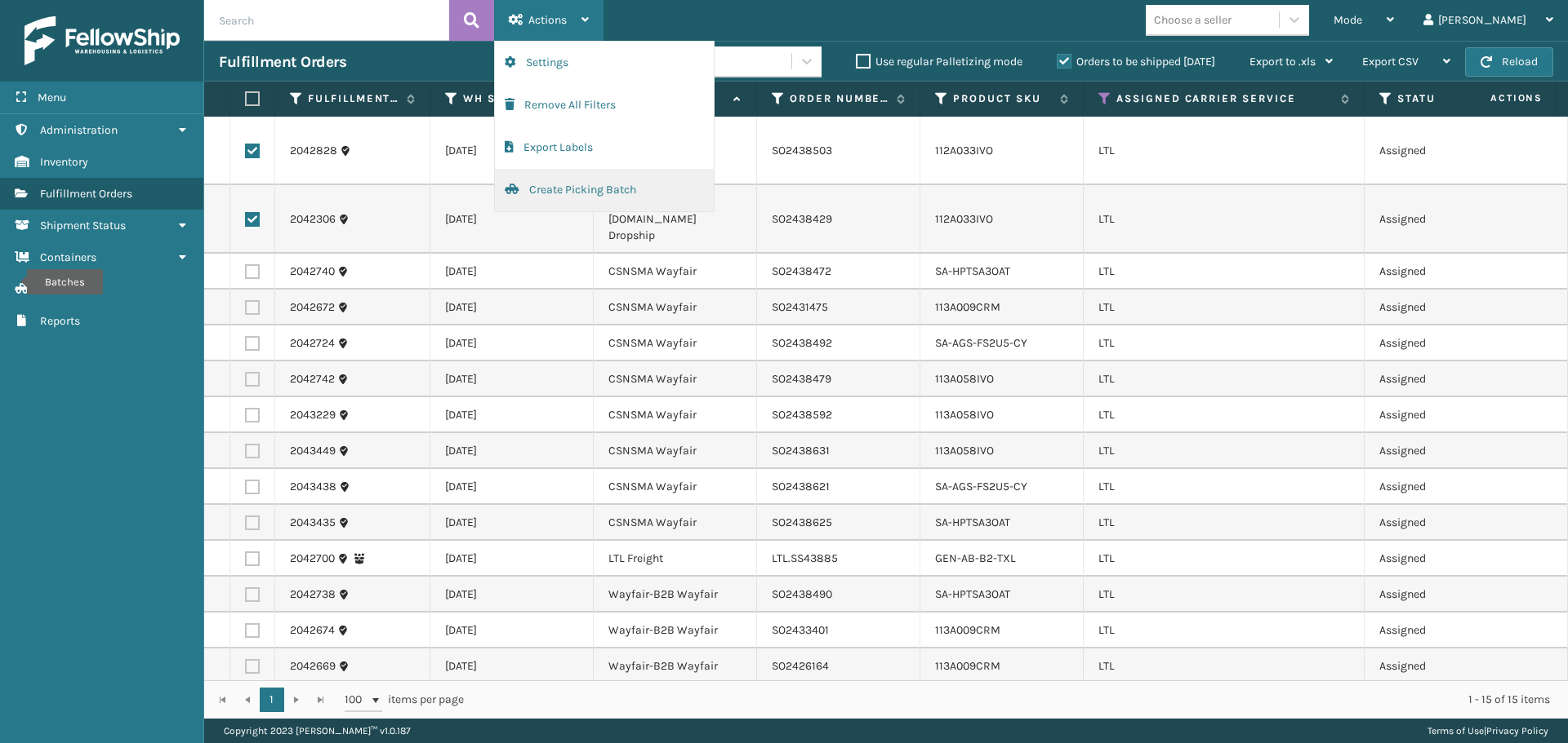
click at [581, 187] on button "Create Picking Batch" at bounding box center [605, 190] width 219 height 42
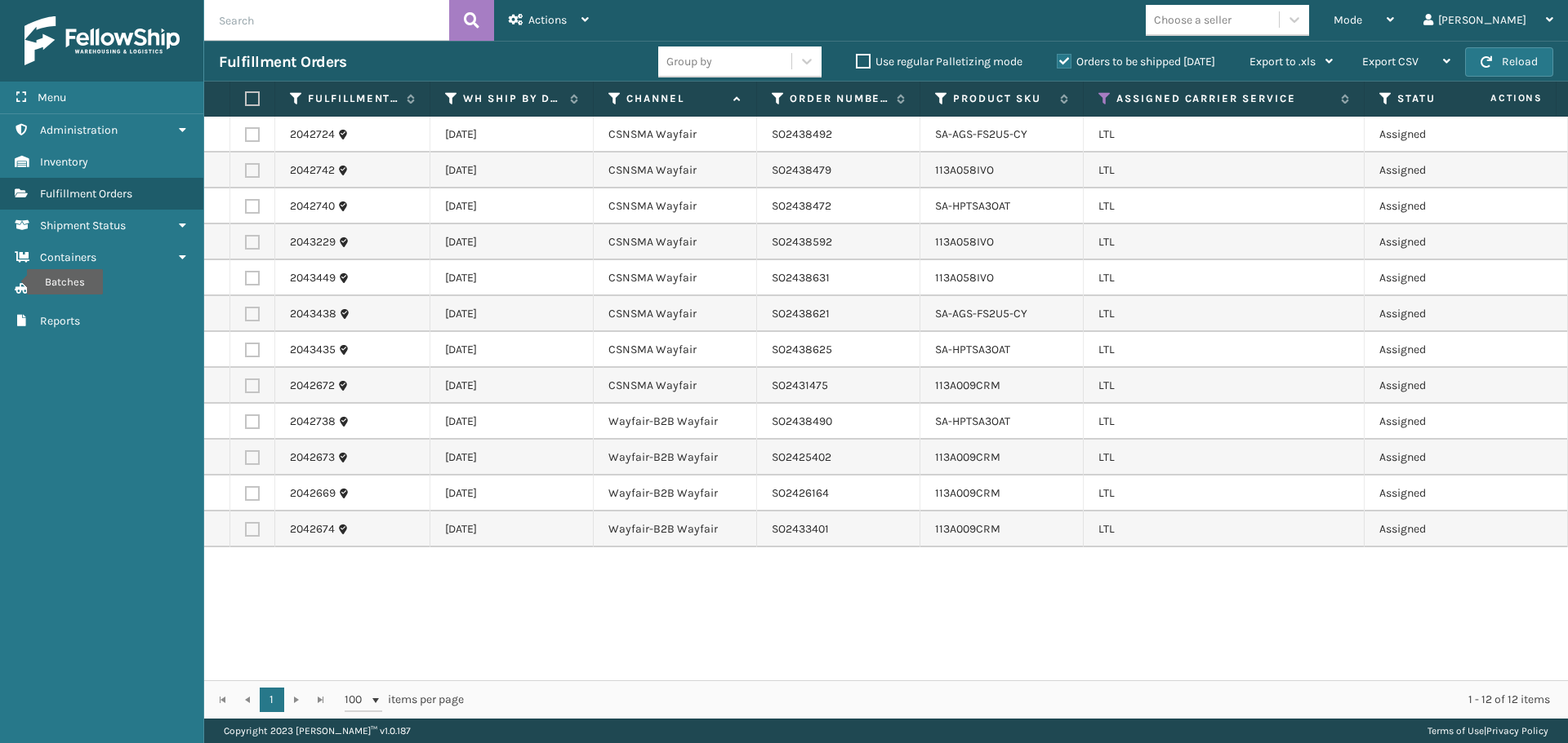
click at [251, 99] on label at bounding box center [249, 98] width 9 height 15
click at [246, 99] on input "checkbox" at bounding box center [245, 99] width 1 height 10
checkbox input "true"
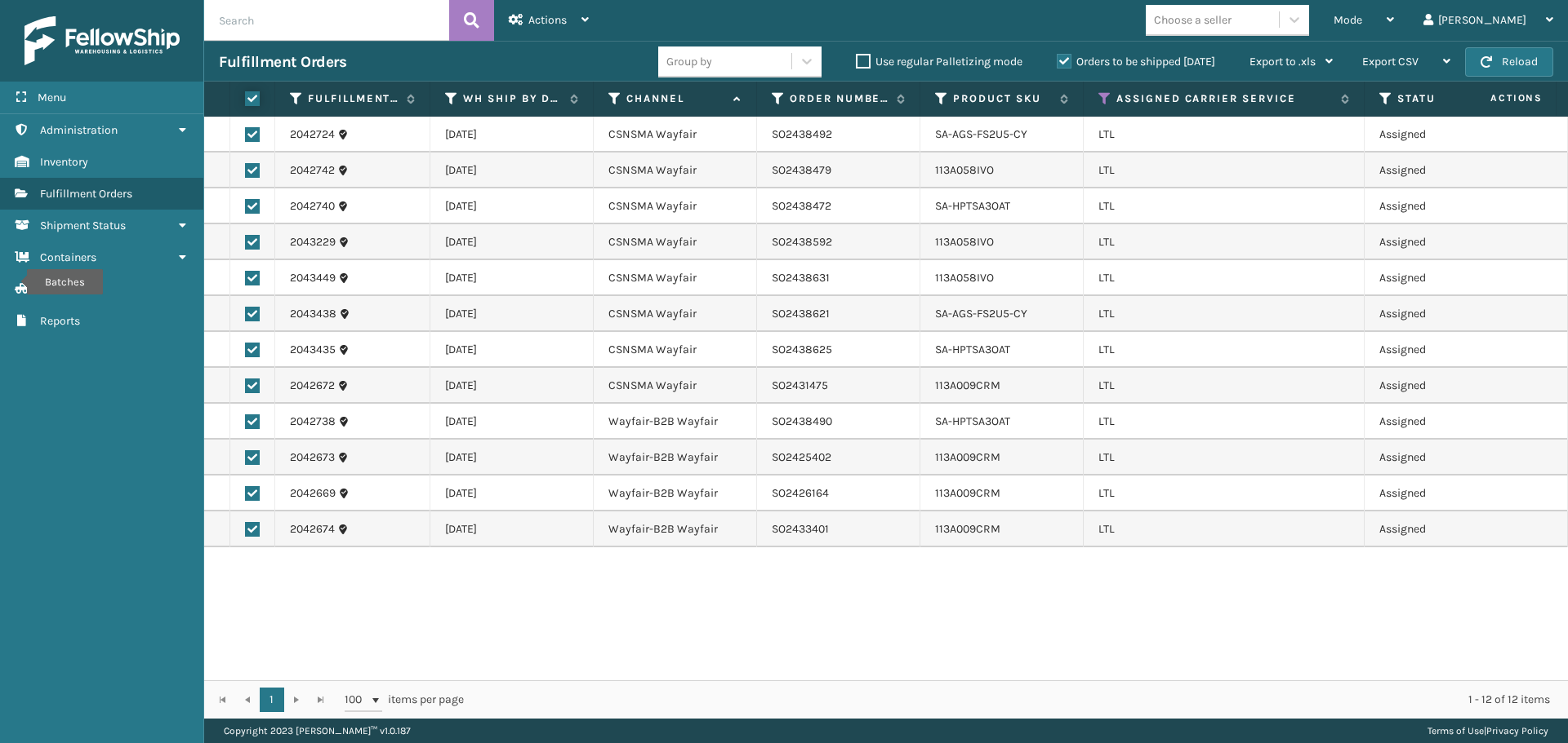
checkbox input "true"
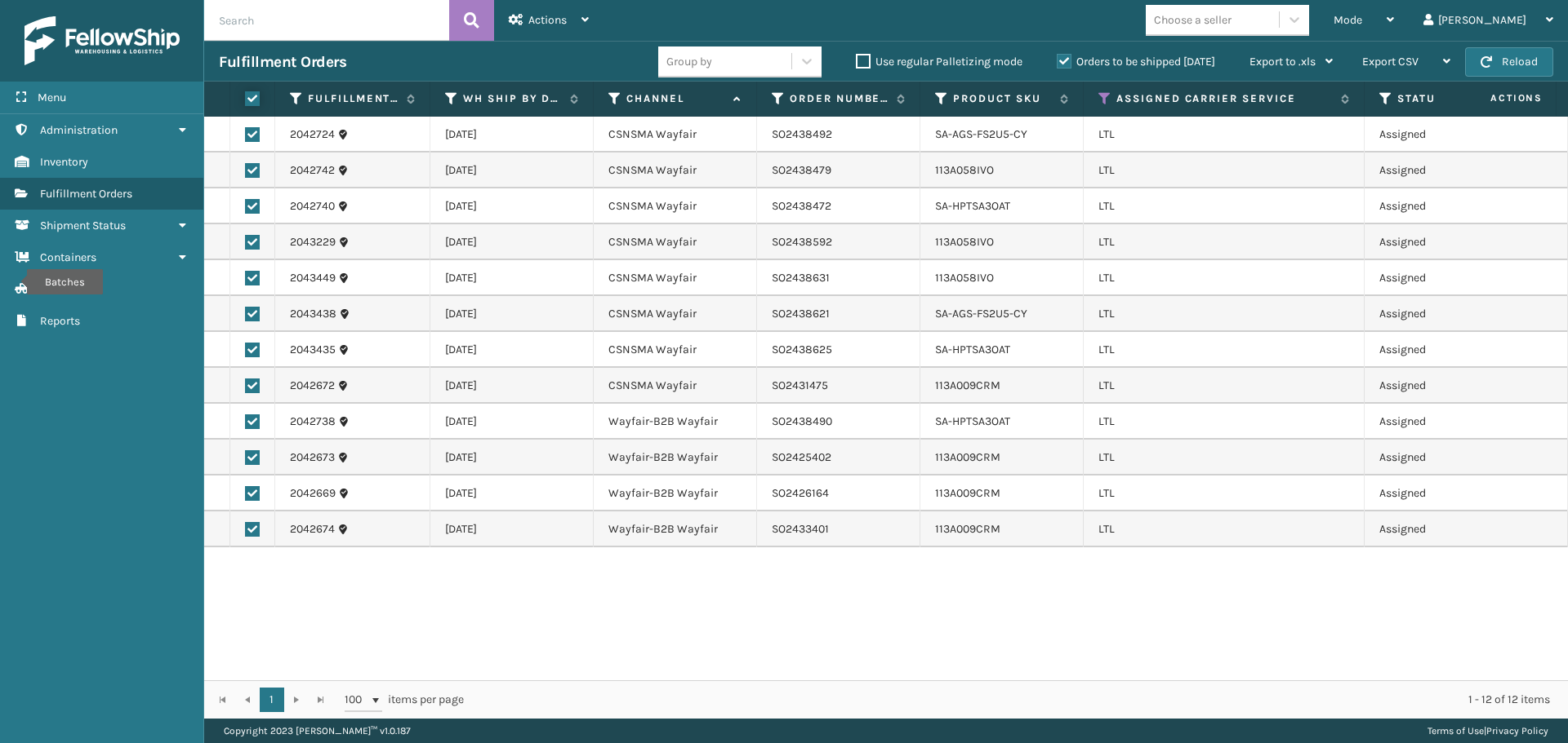
checkbox input "true"
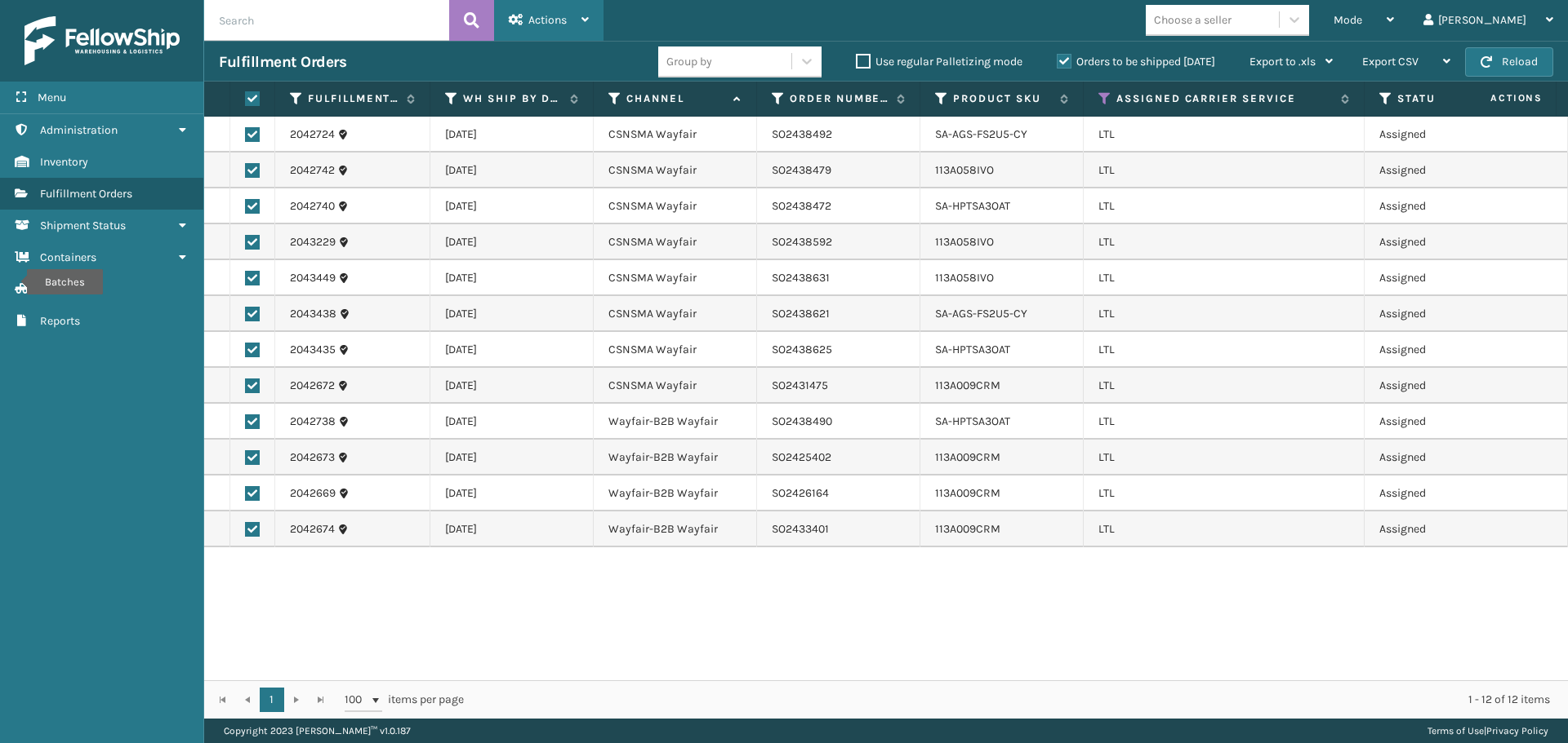
click at [554, 22] on span "Actions" at bounding box center [547, 20] width 38 height 14
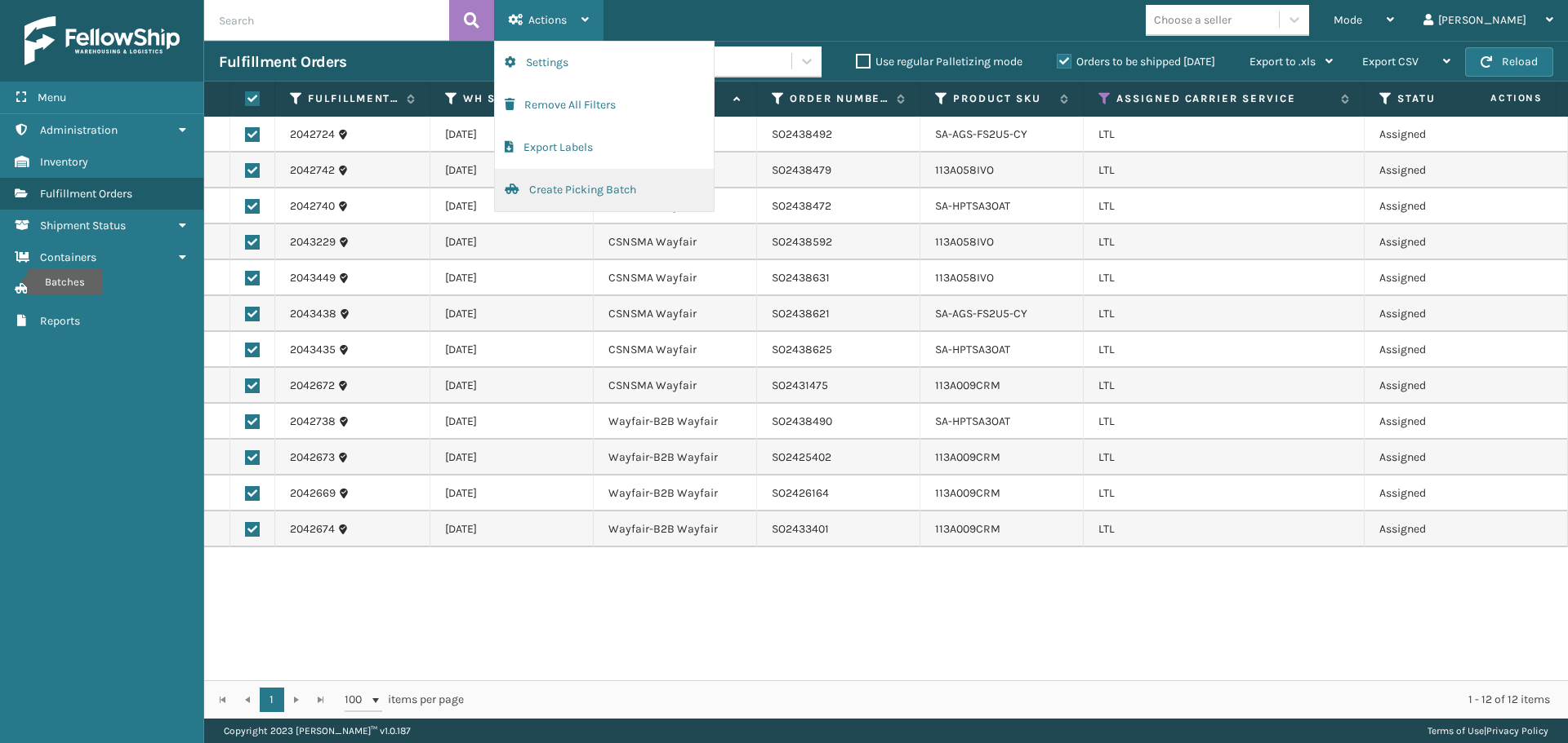
click at [560, 183] on button "Create Picking Batch" at bounding box center [605, 190] width 219 height 42
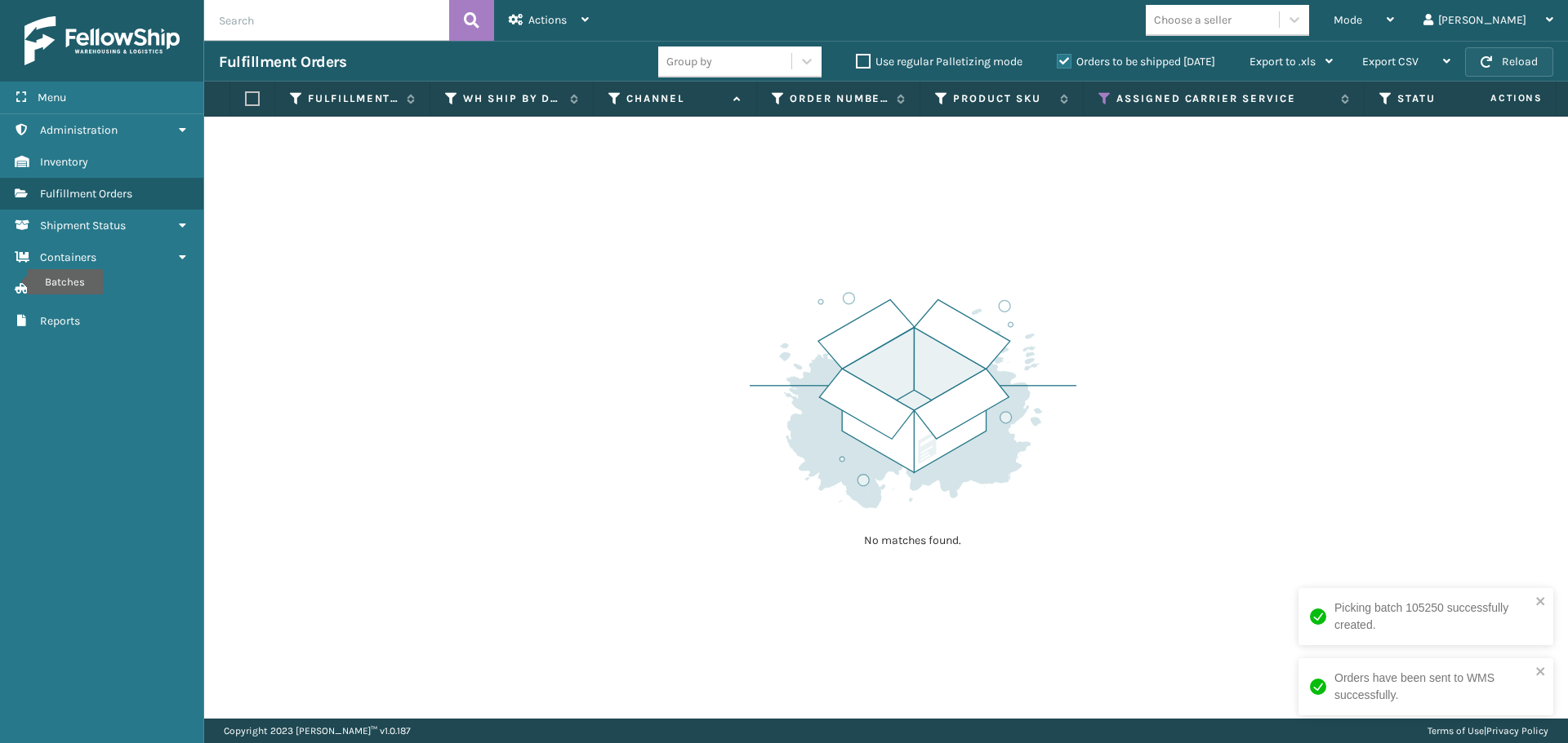
click at [1492, 65] on span "button" at bounding box center [1485, 61] width 11 height 11
